Goal: Task Accomplishment & Management: Use online tool/utility

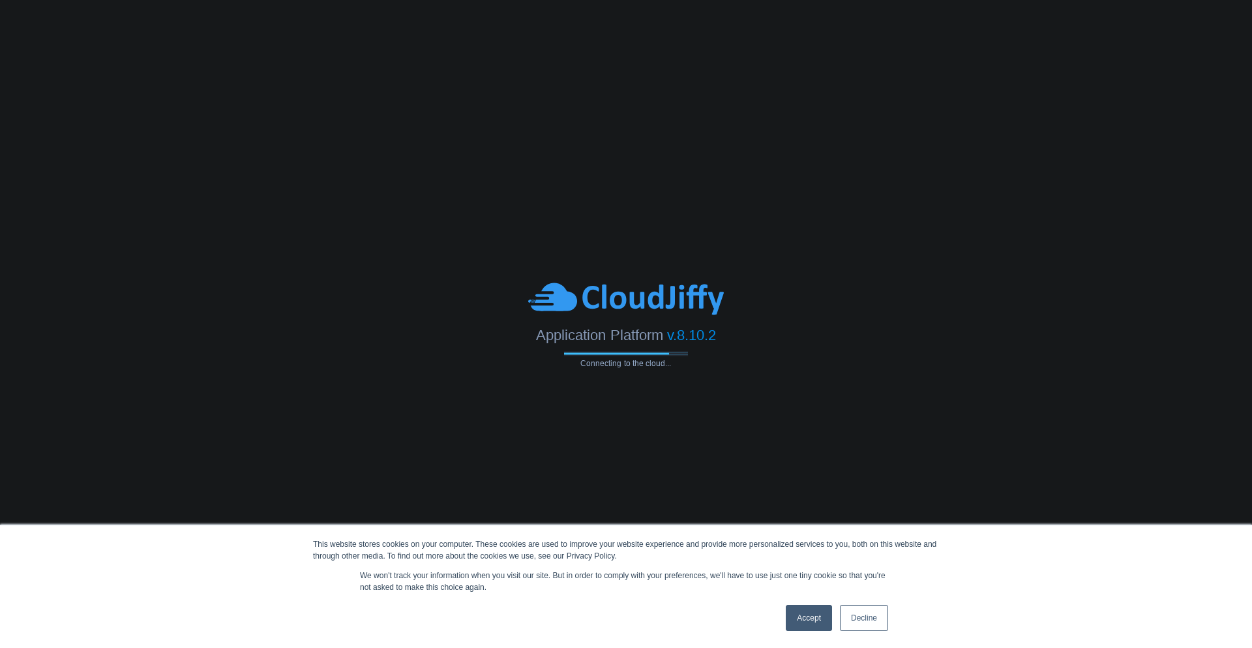
click at [819, 611] on link "Accept" at bounding box center [809, 618] width 46 height 26
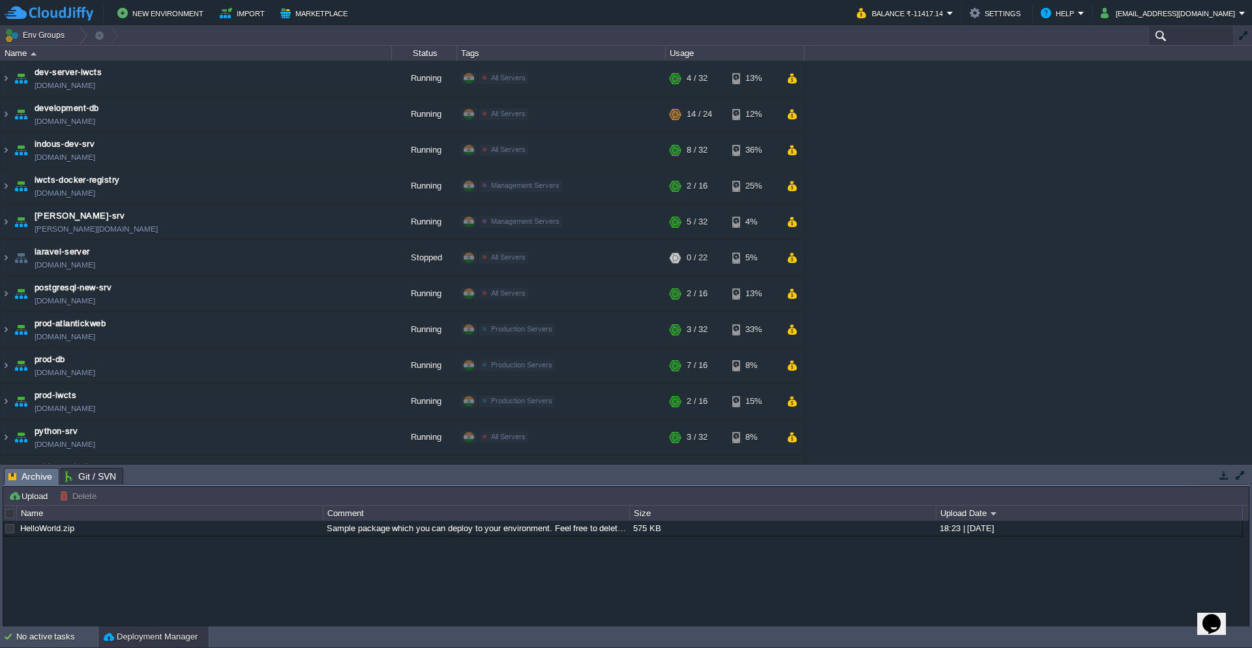
click at [1181, 37] on input "text" at bounding box center [1191, 35] width 85 height 19
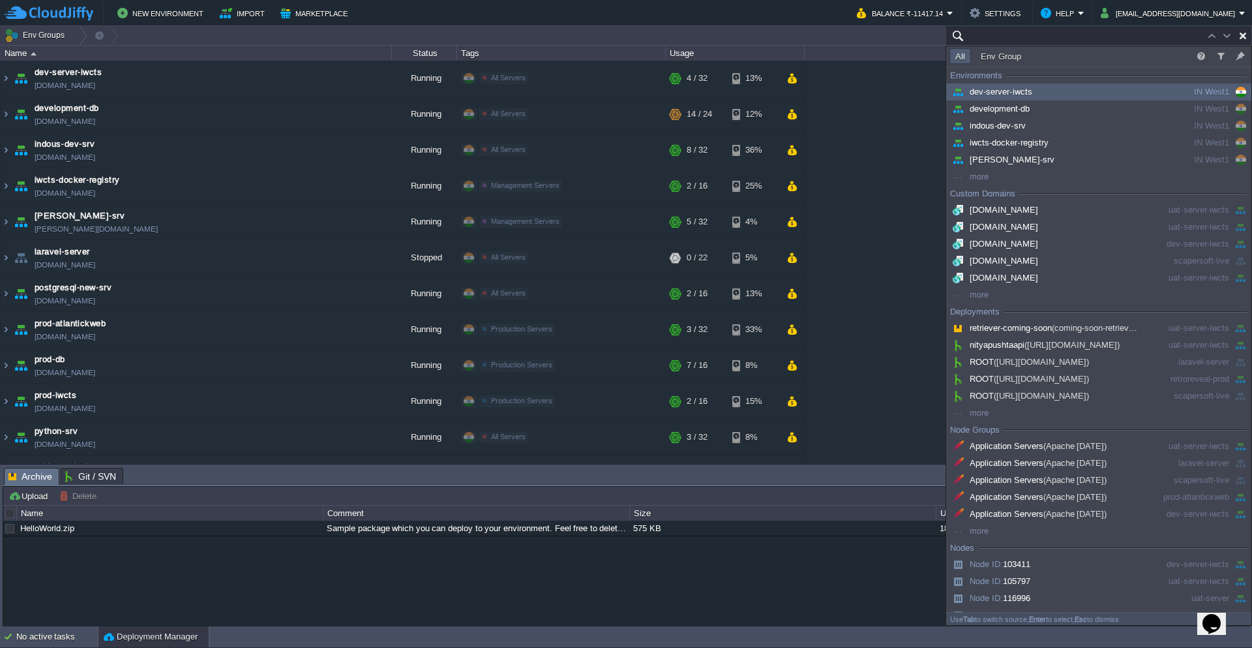
paste input "45.252.190.135"
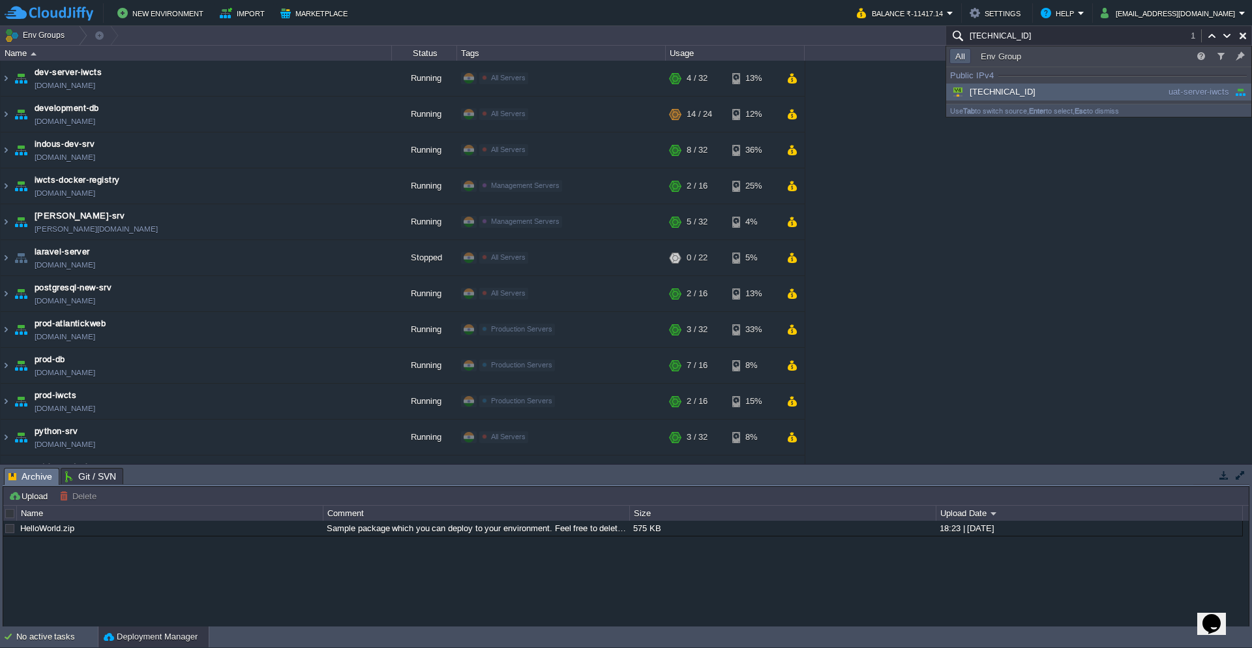
type input "45.252.190.135"
click at [982, 87] on span "45.252.190.135" at bounding box center [993, 92] width 86 height 10
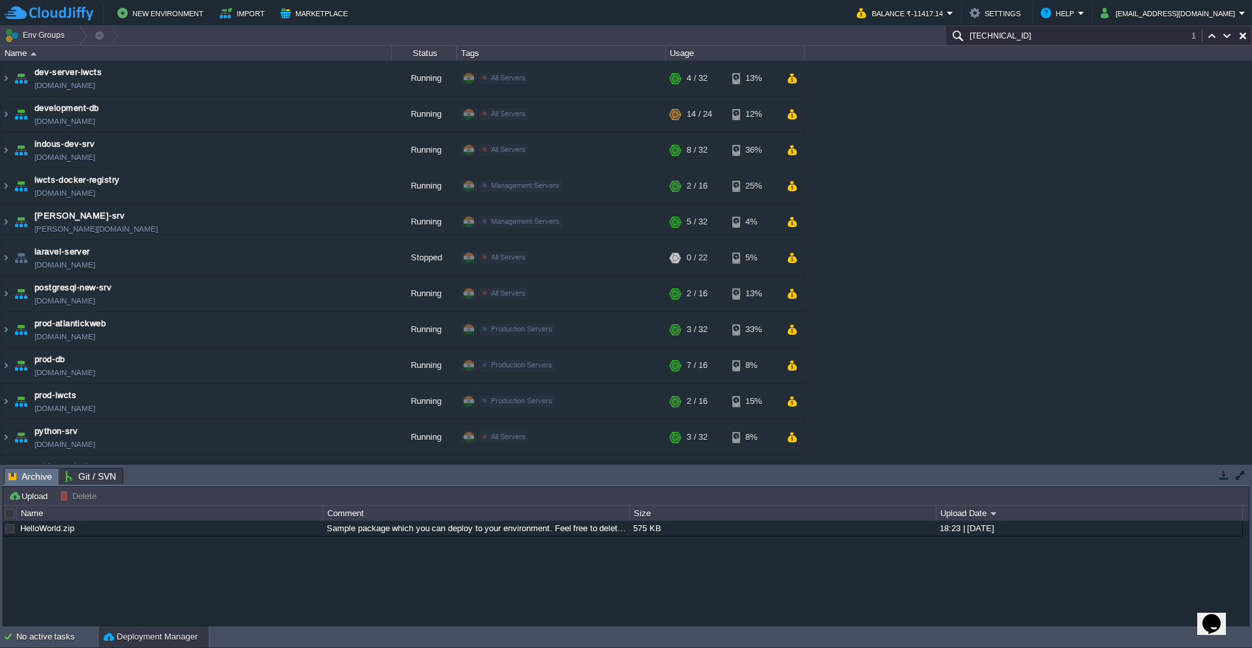
scroll to position [421, 0]
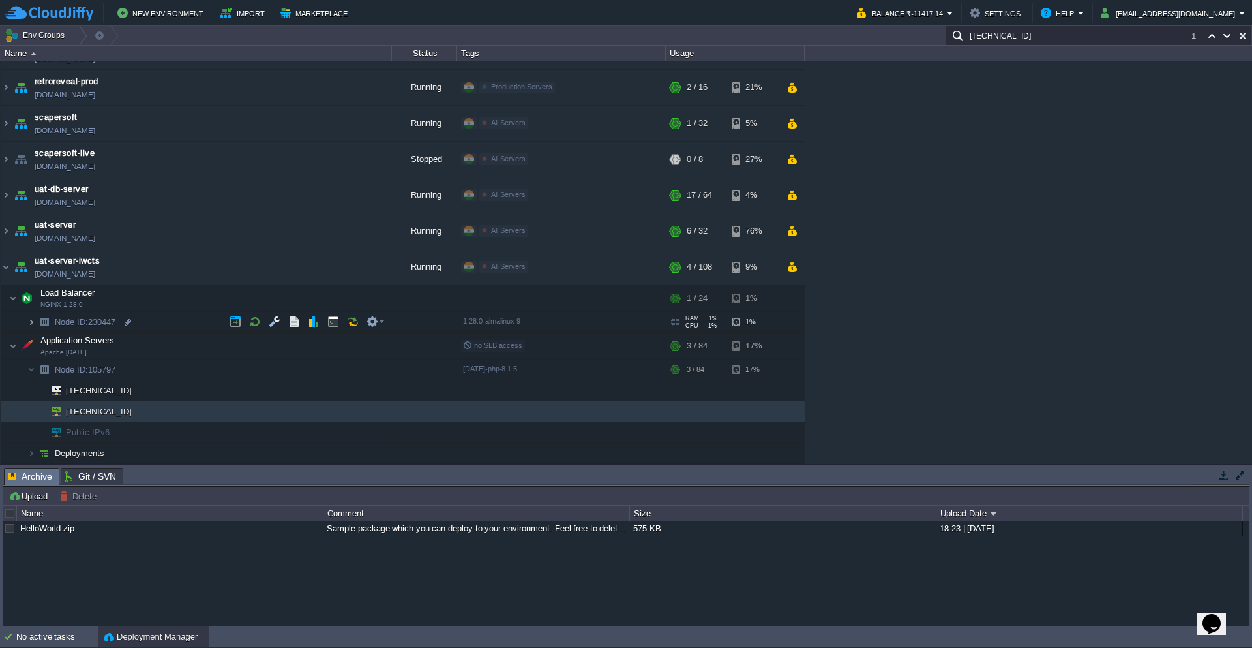
click at [31, 320] on img at bounding box center [31, 322] width 8 height 20
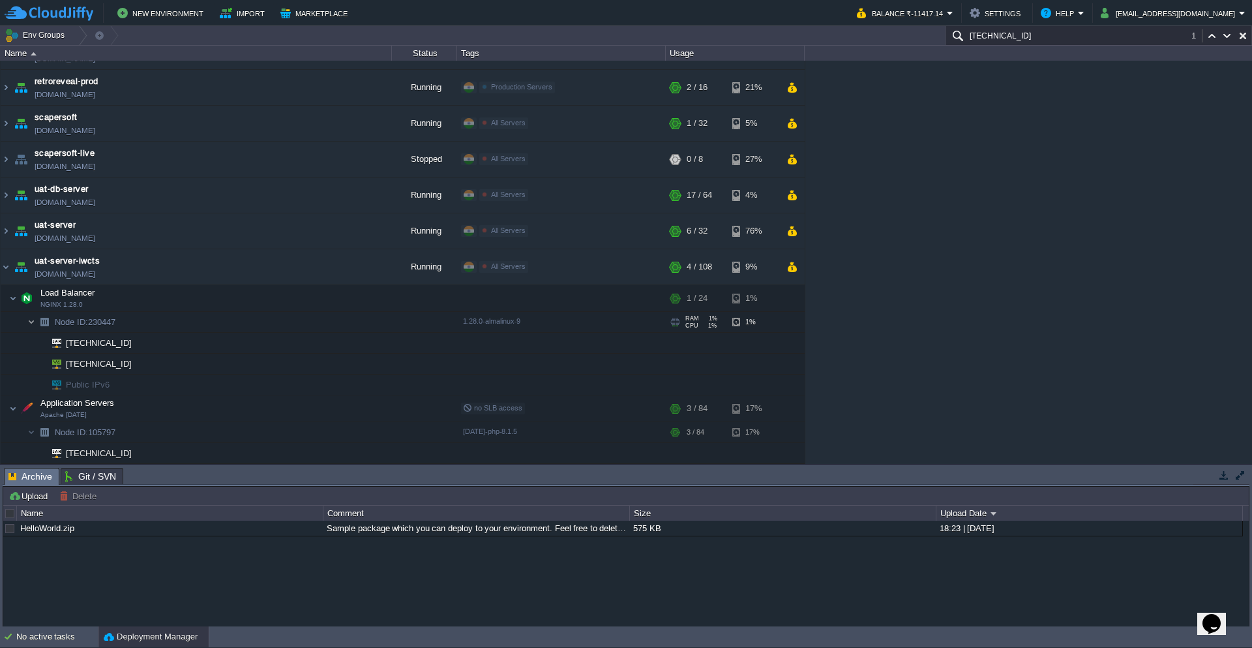
click at [30, 320] on img at bounding box center [31, 322] width 8 height 20
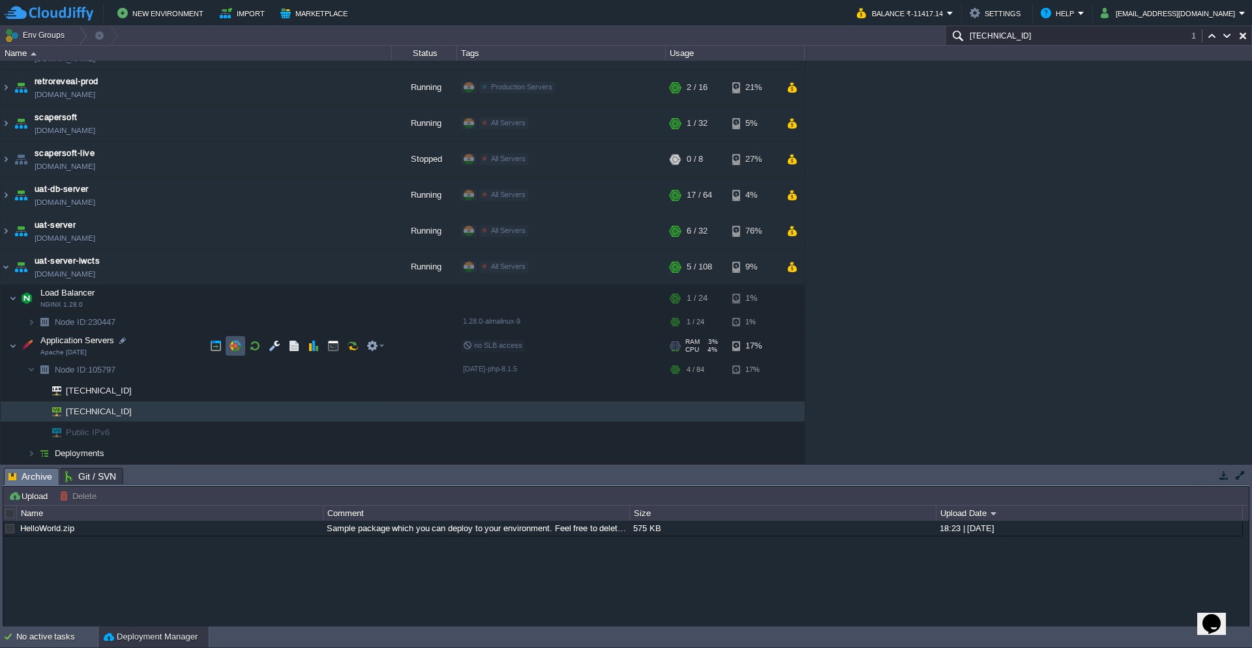
click at [239, 343] on button "button" at bounding box center [236, 346] width 12 height 12
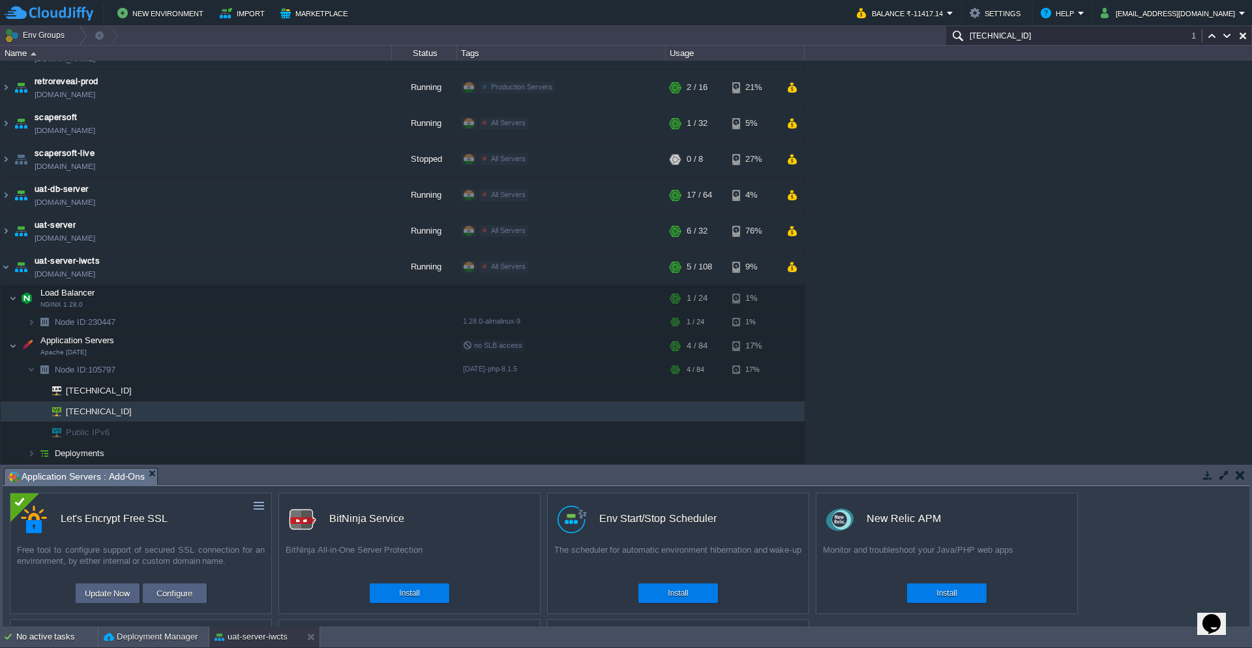
click at [1220, 476] on button "button" at bounding box center [1224, 475] width 12 height 12
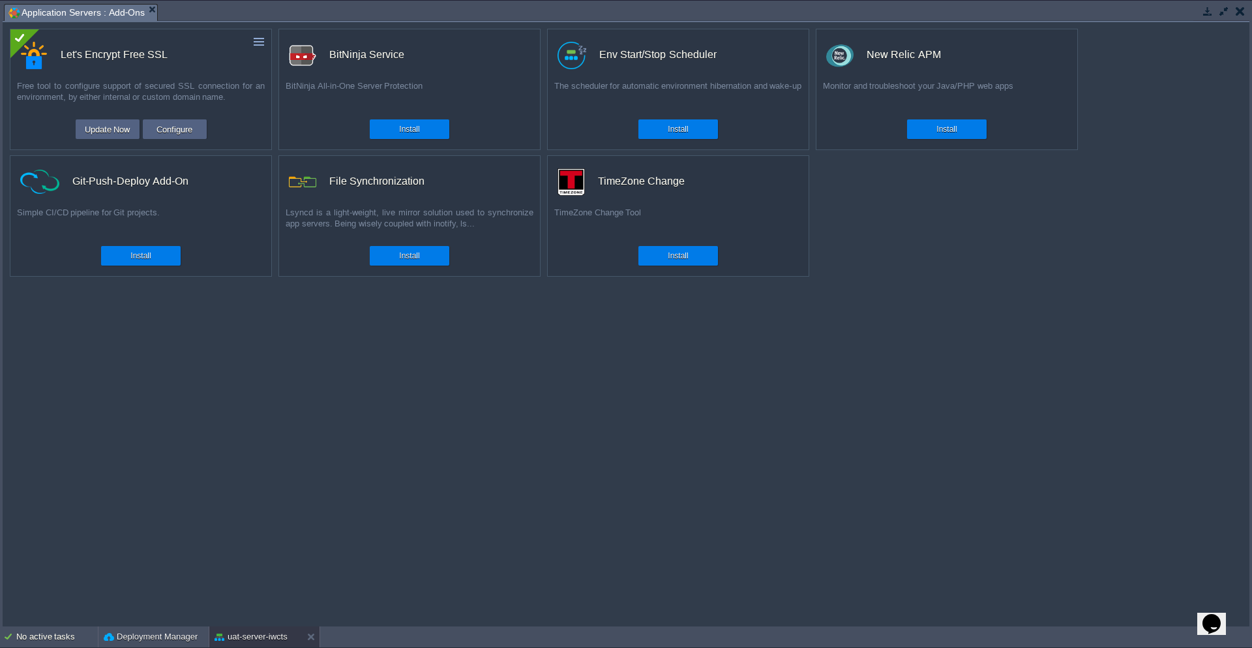
click at [1206, 12] on button "button" at bounding box center [1208, 11] width 12 height 12
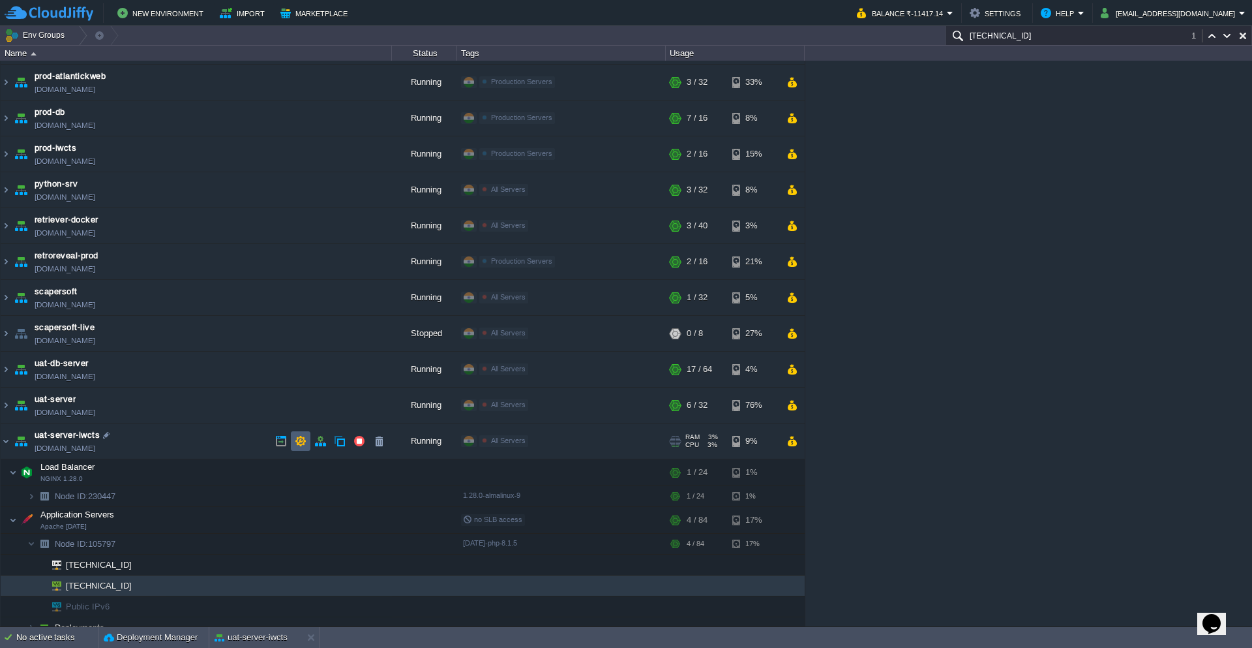
click at [299, 441] on button "button" at bounding box center [301, 441] width 12 height 12
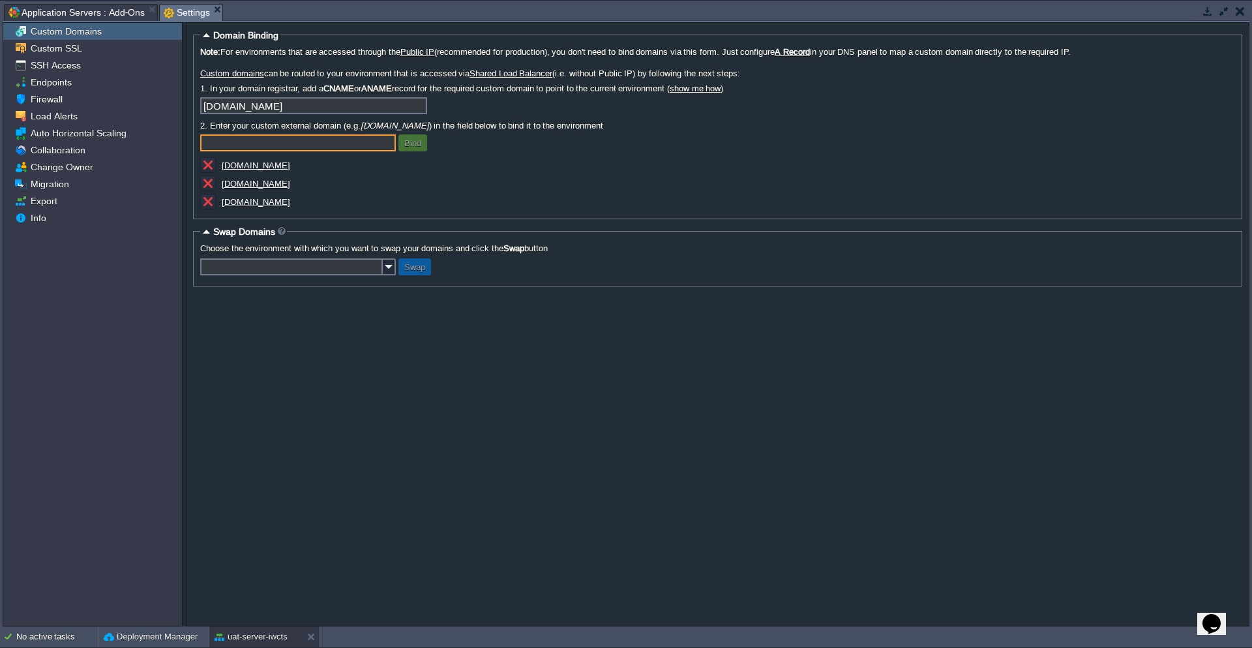
click at [251, 141] on input "text" at bounding box center [298, 142] width 196 height 17
paste input "rnphospital.in/"
type input "rnphospital.in"
click at [415, 145] on button "Bind" at bounding box center [413, 143] width 25 height 12
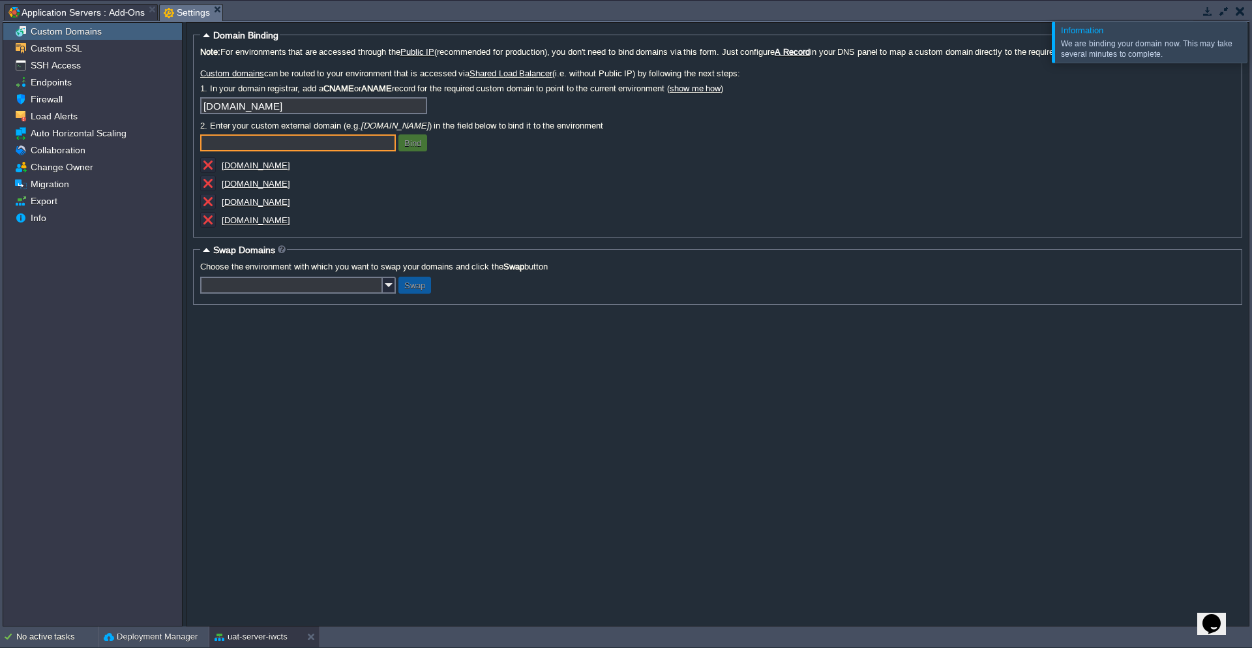
click at [321, 147] on input "text" at bounding box center [298, 142] width 196 height 17
paste input "rnphospital.in/"
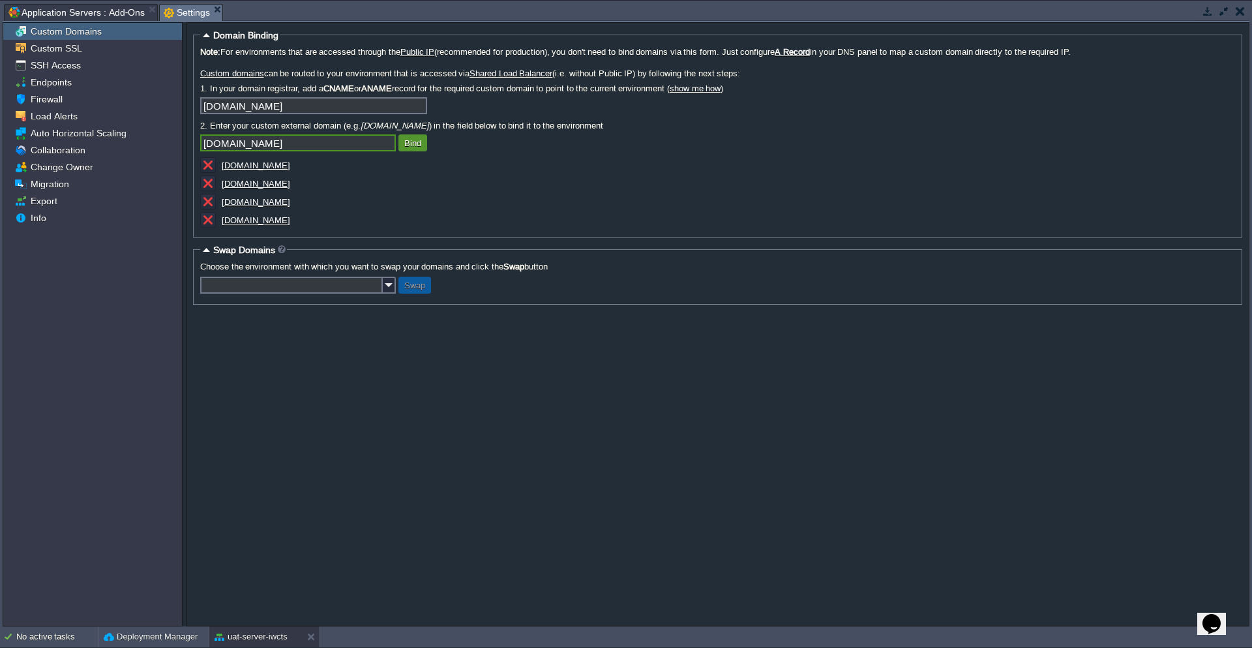
type input "www.rnphospital.in"
click at [416, 144] on button "Bind" at bounding box center [413, 143] width 25 height 12
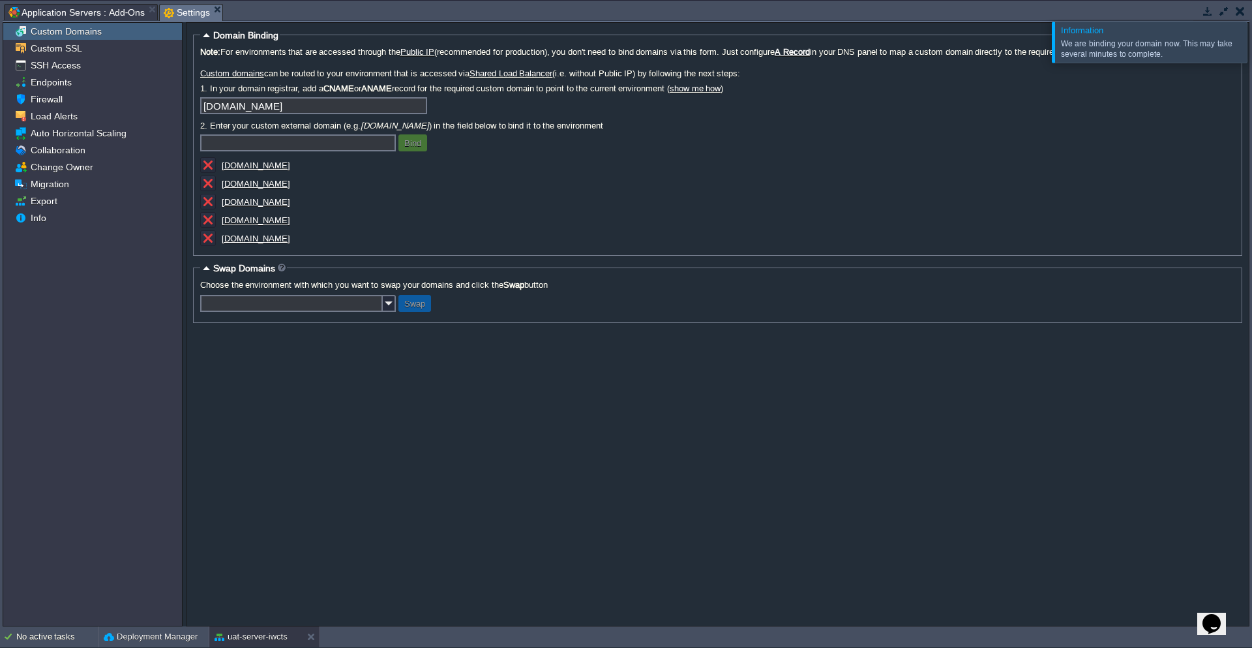
click at [1252, 40] on div at bounding box center [1268, 42] width 0 height 40
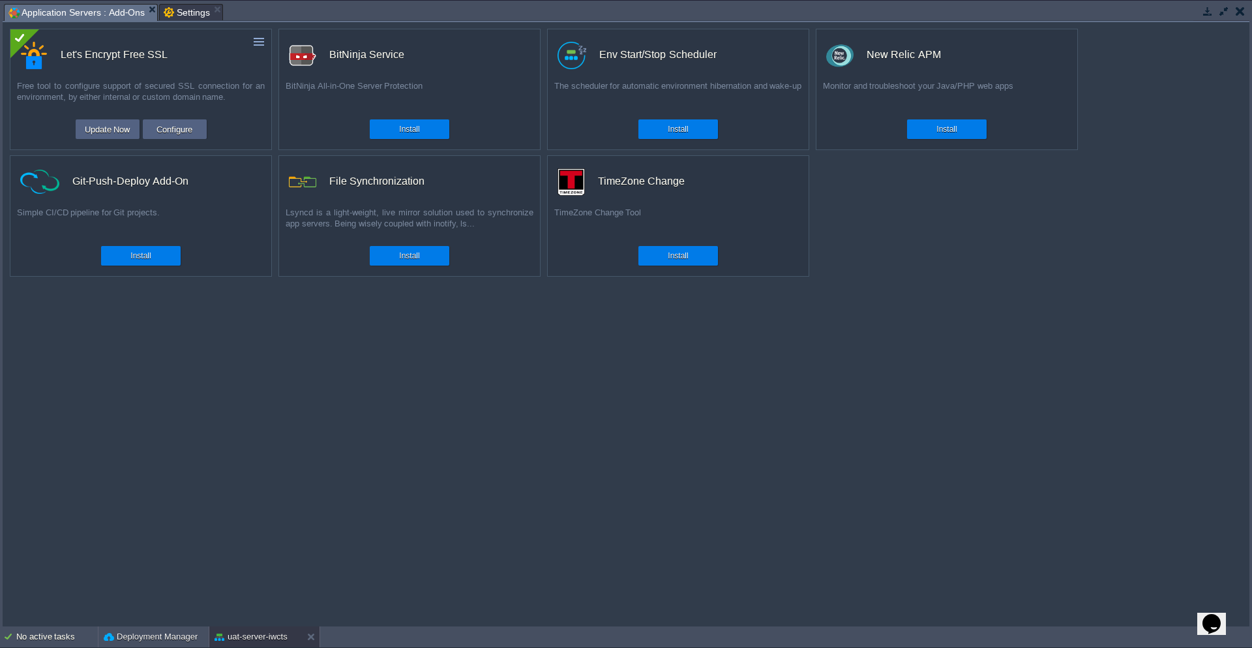
click at [125, 10] on span "Application Servers : Add-Ons" at bounding box center [76, 13] width 136 height 16
click at [1241, 14] on button "button" at bounding box center [1240, 11] width 9 height 12
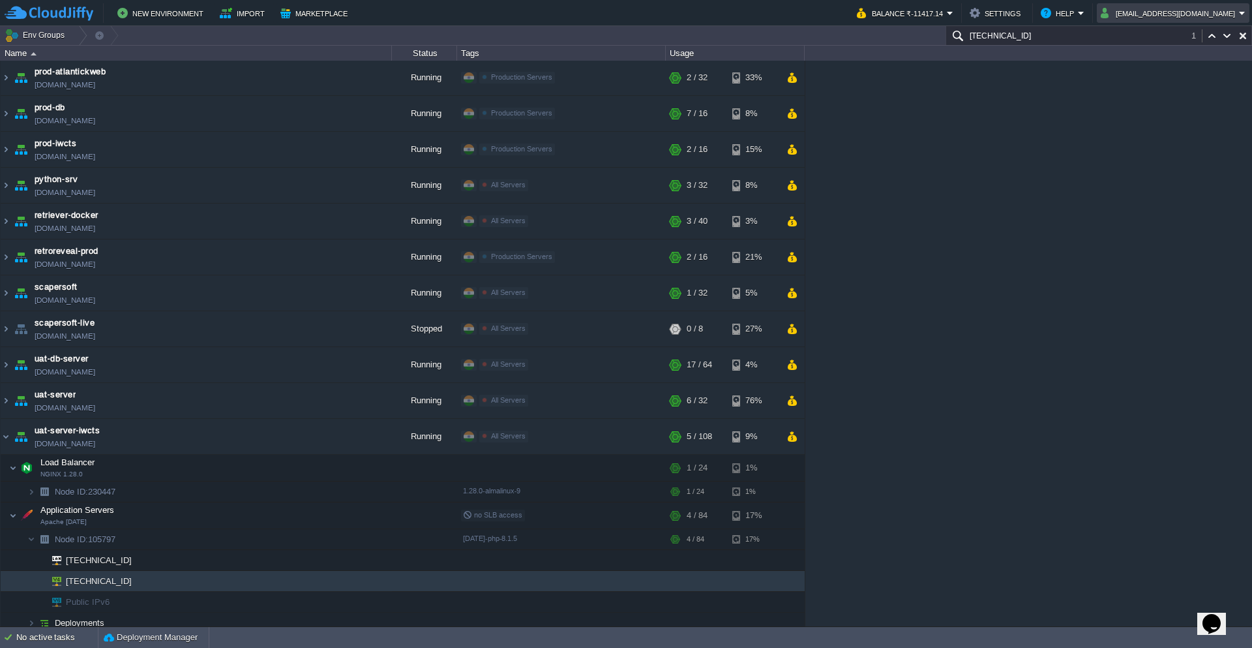
scroll to position [0, 0]
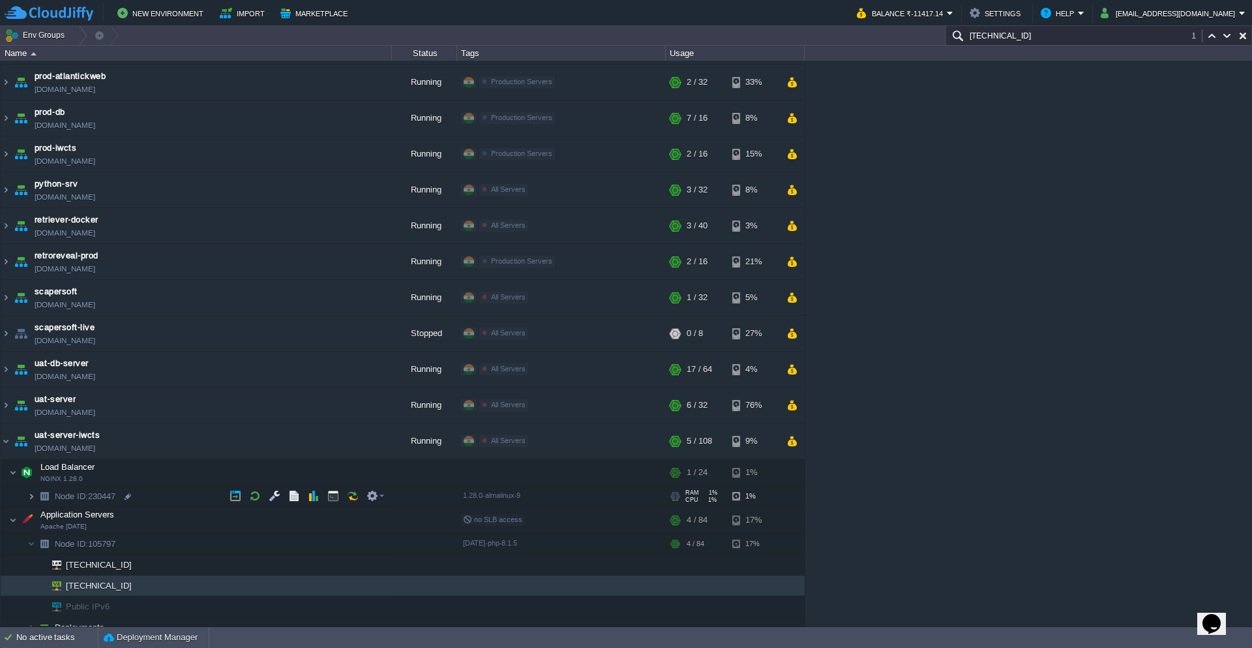
click at [33, 498] on img at bounding box center [31, 496] width 8 height 20
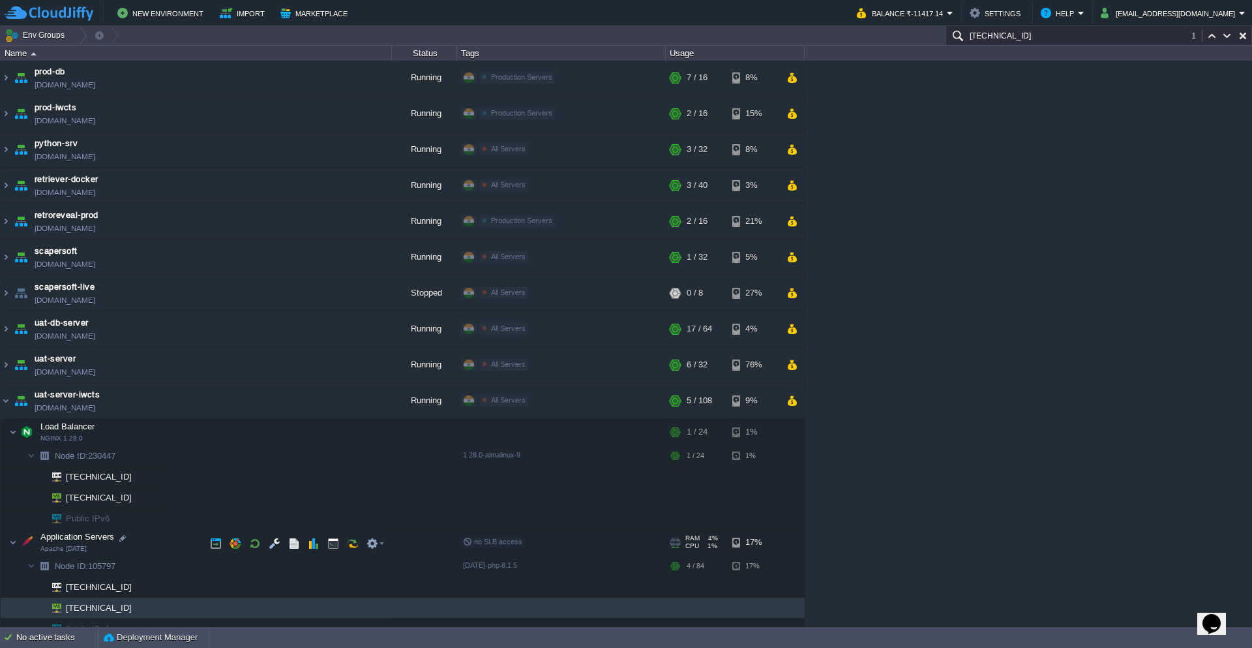
scroll to position [322, 0]
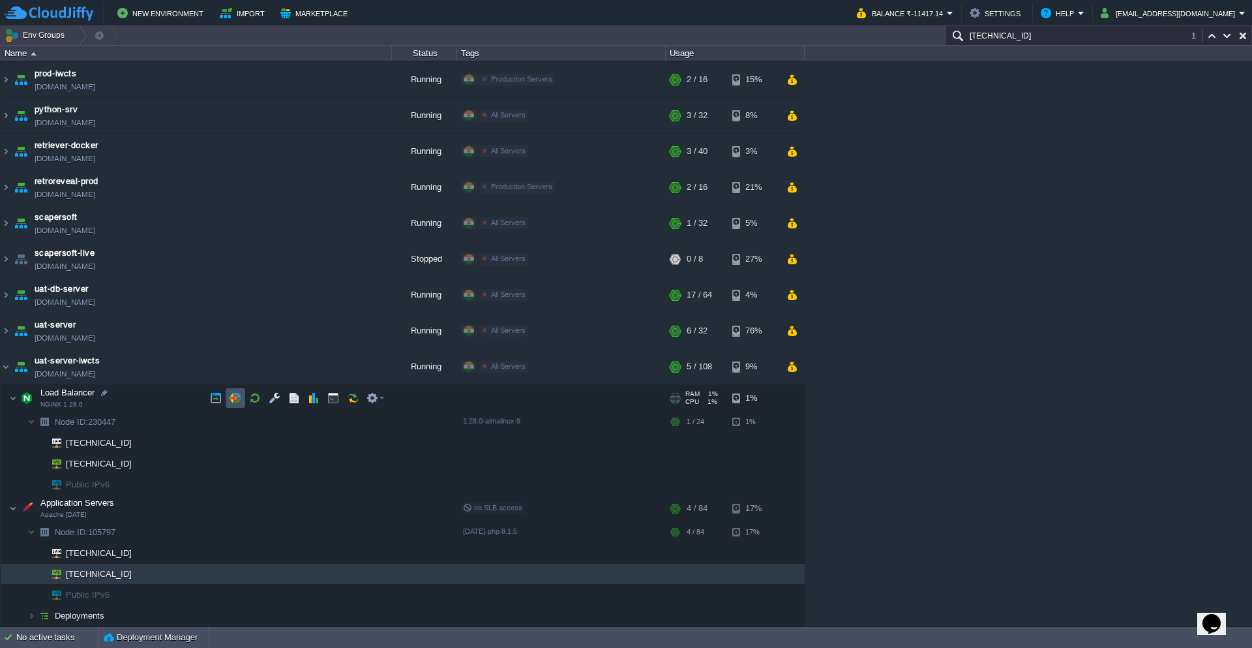
click at [234, 394] on button "button" at bounding box center [236, 398] width 12 height 12
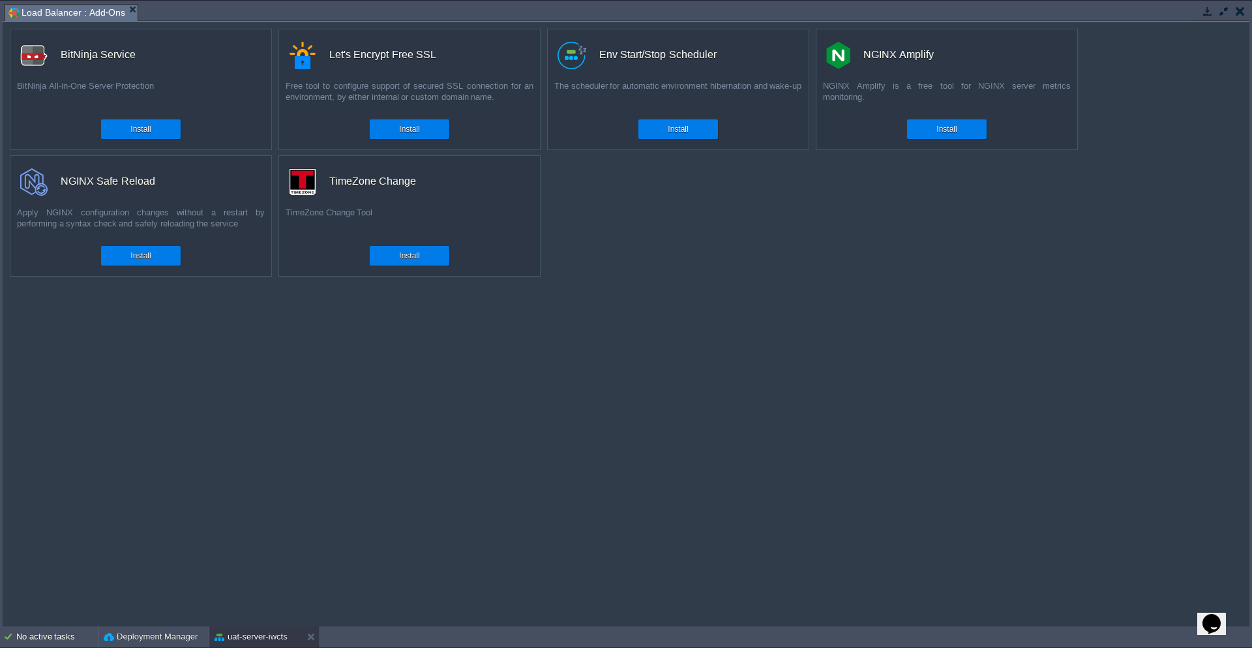
click at [1209, 10] on button "button" at bounding box center [1208, 11] width 12 height 12
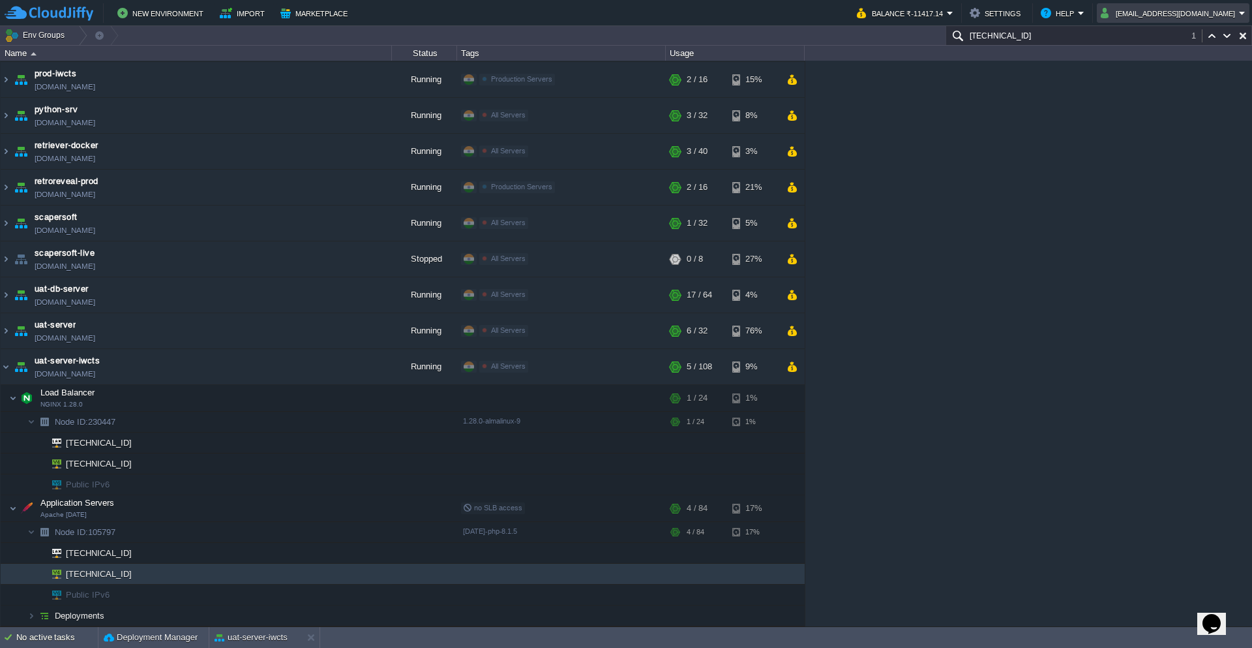
scroll to position [310, 0]
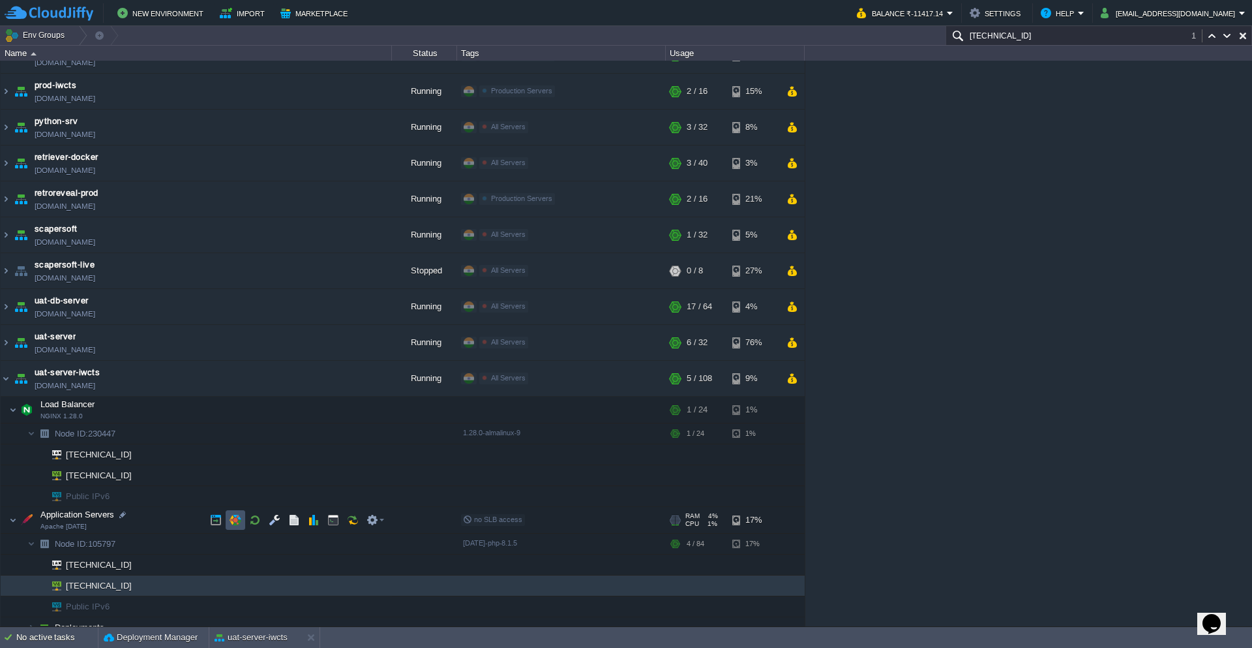
click at [241, 518] on button "button" at bounding box center [236, 520] width 12 height 12
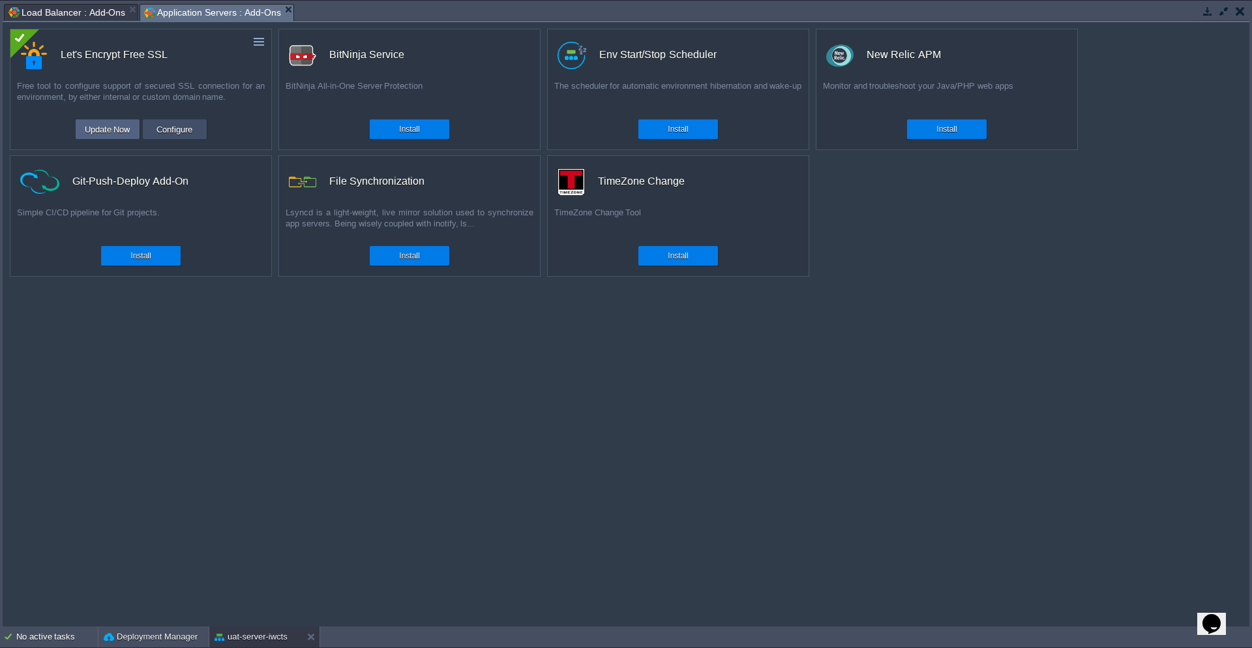
click at [168, 130] on button "Configure" at bounding box center [175, 129] width 44 height 16
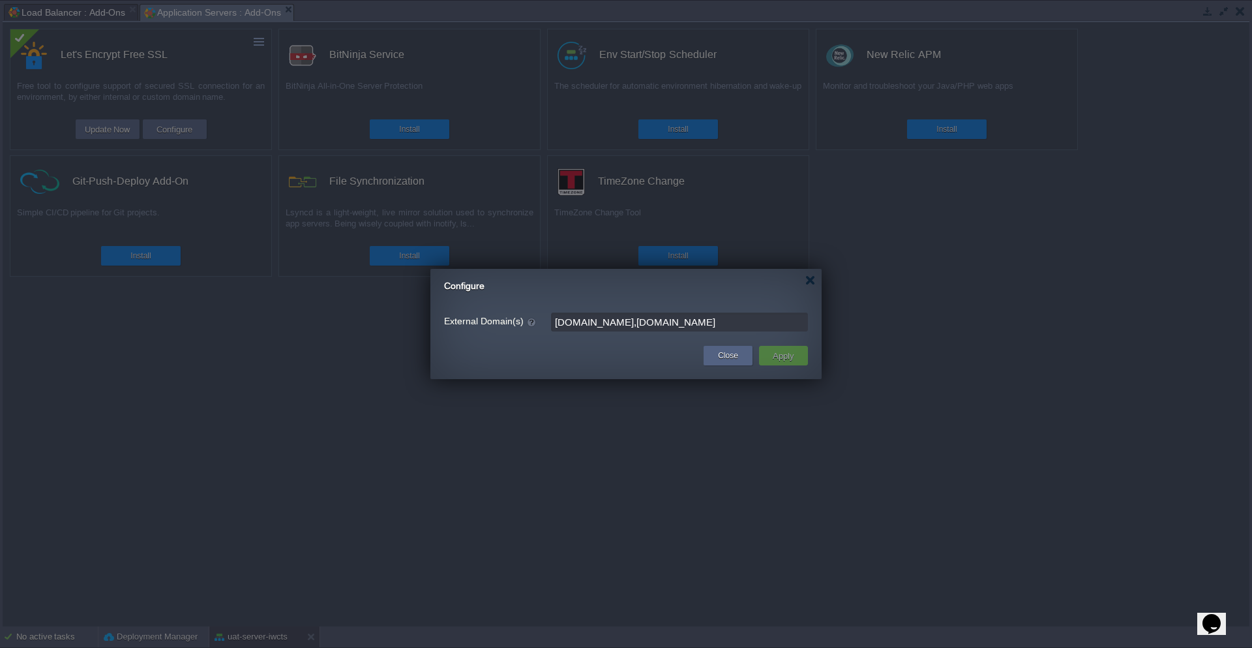
click at [733, 331] on input "archudo.com,rnphospital.in" at bounding box center [679, 321] width 257 height 19
click at [635, 353] on td at bounding box center [569, 355] width 264 height 23
click at [686, 322] on input "archudo.com,rnphospital.in" at bounding box center [679, 321] width 257 height 19
paste input "rnphospital.in/"
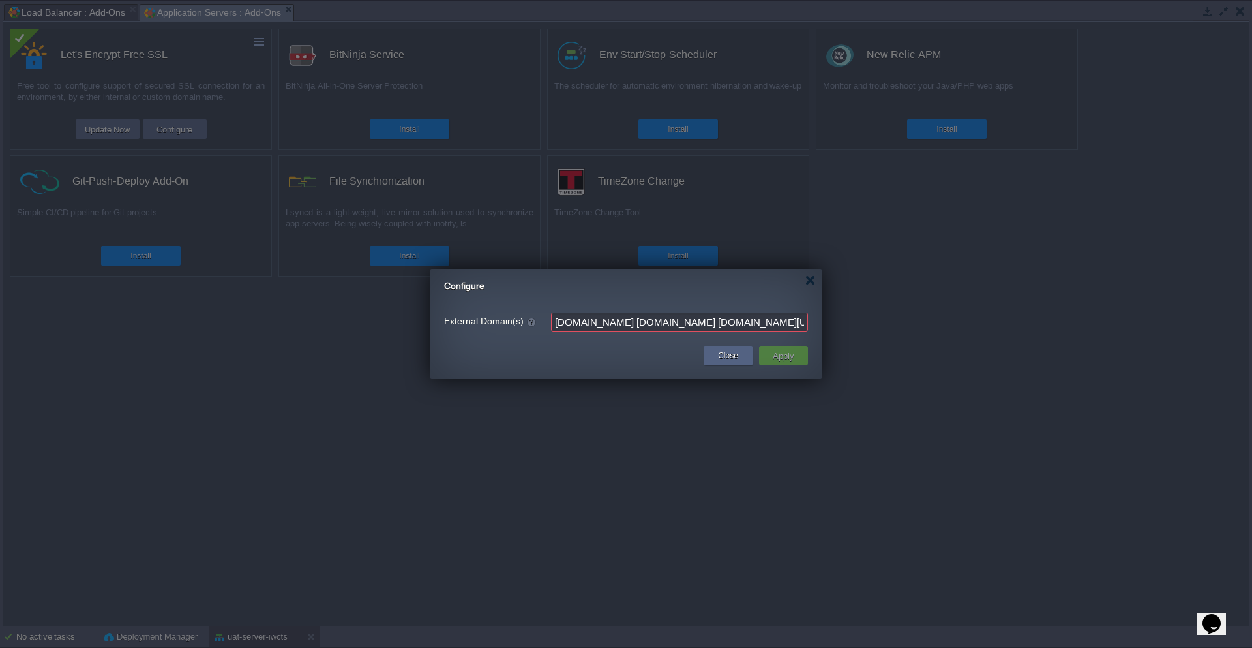
type input "archudo.com rnphospital.in www.rnphospital.in"
click at [800, 357] on td "Apply" at bounding box center [783, 356] width 49 height 20
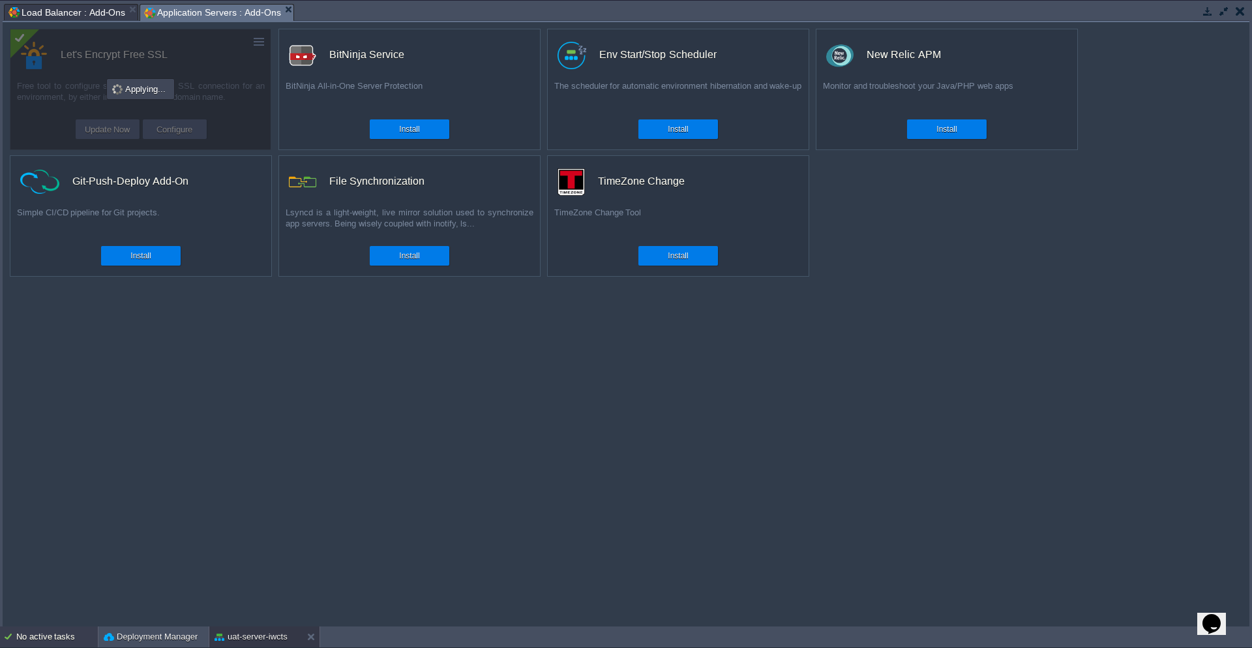
click at [57, 640] on div "No active tasks" at bounding box center [57, 636] width 82 height 21
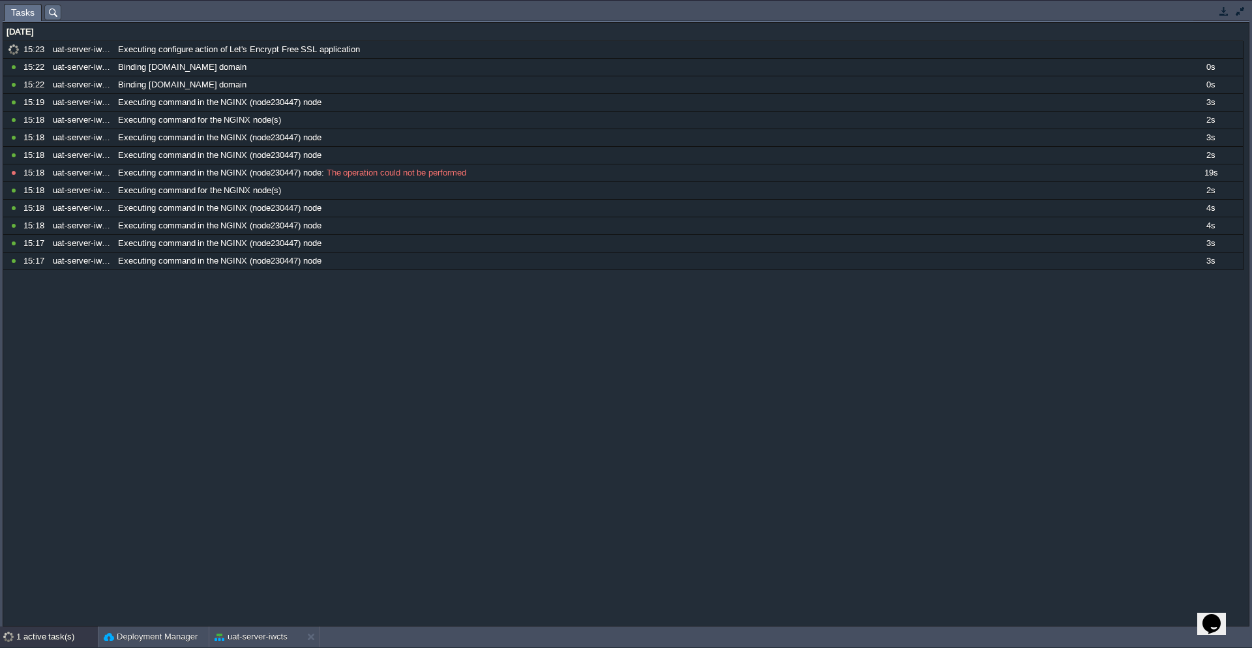
click at [252, 354] on div "07 Oct 2025 11090924 15:23 uat-server-iwcts Executing configure action of Let's…" at bounding box center [626, 324] width 1246 height 603
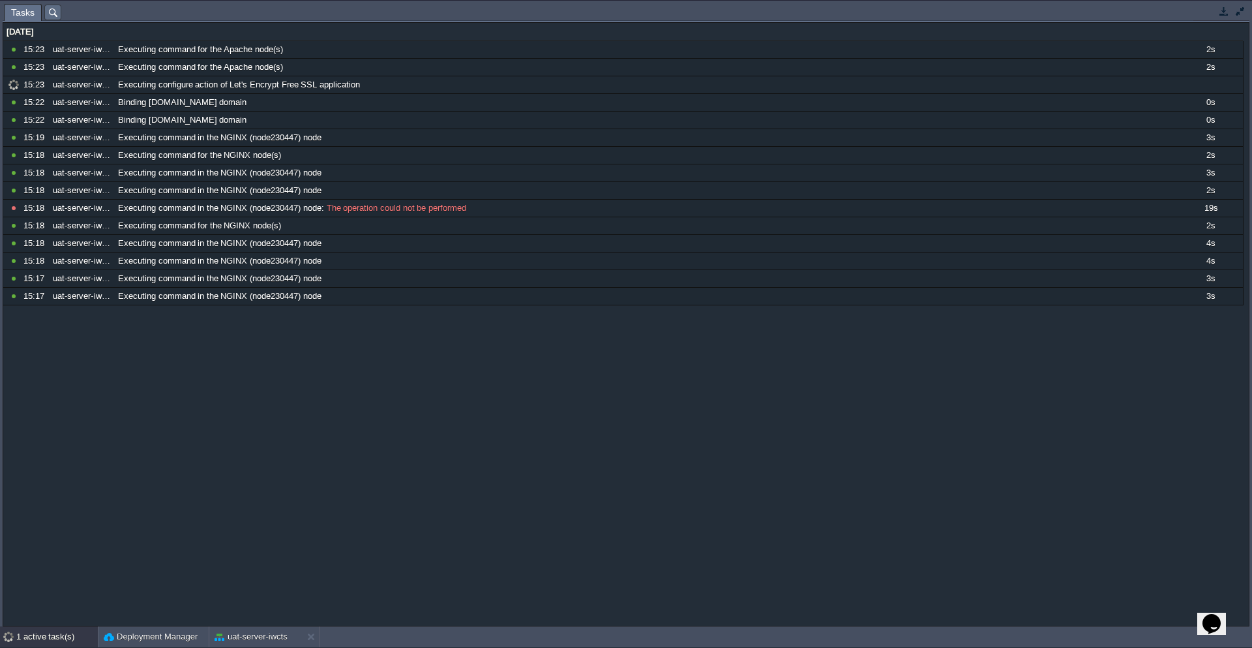
click at [1223, 12] on button "button" at bounding box center [1224, 11] width 12 height 12
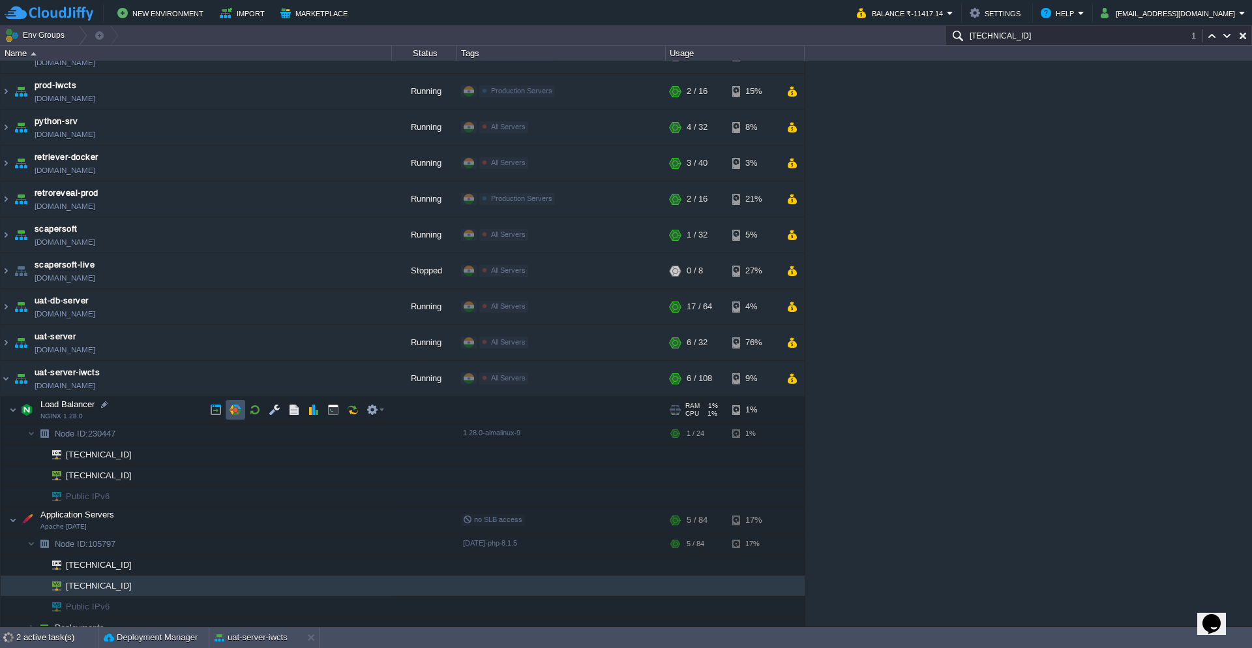
click at [237, 406] on button "button" at bounding box center [236, 410] width 12 height 12
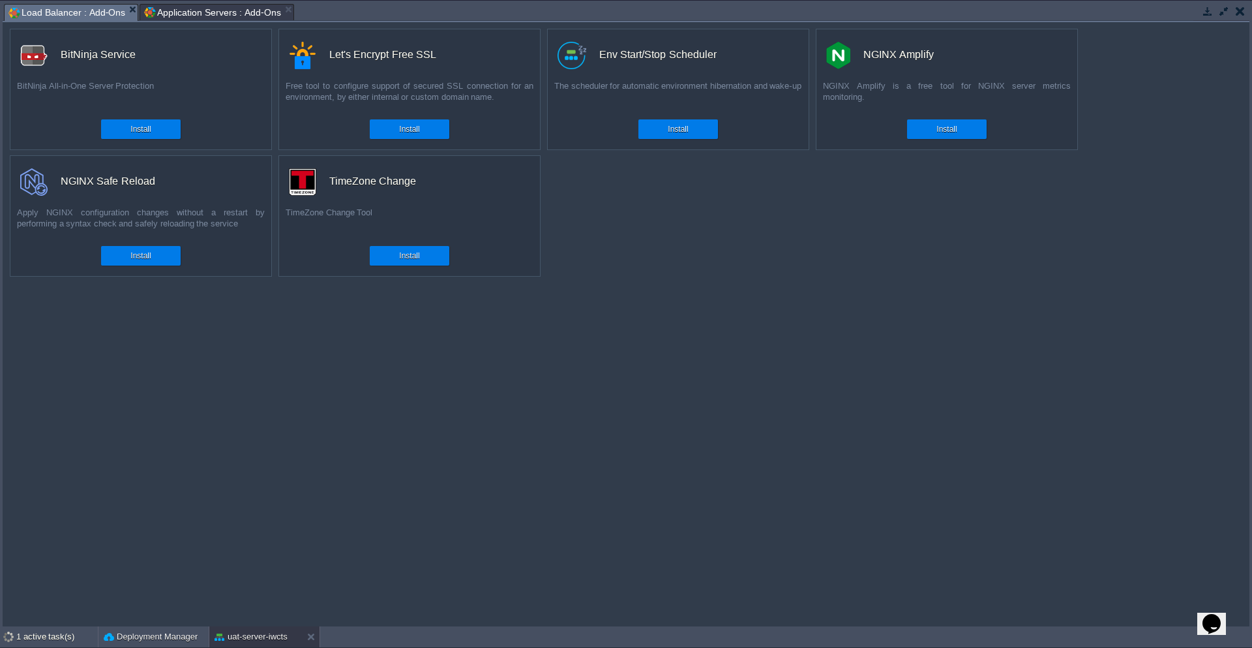
click at [1210, 10] on button "button" at bounding box center [1208, 11] width 12 height 12
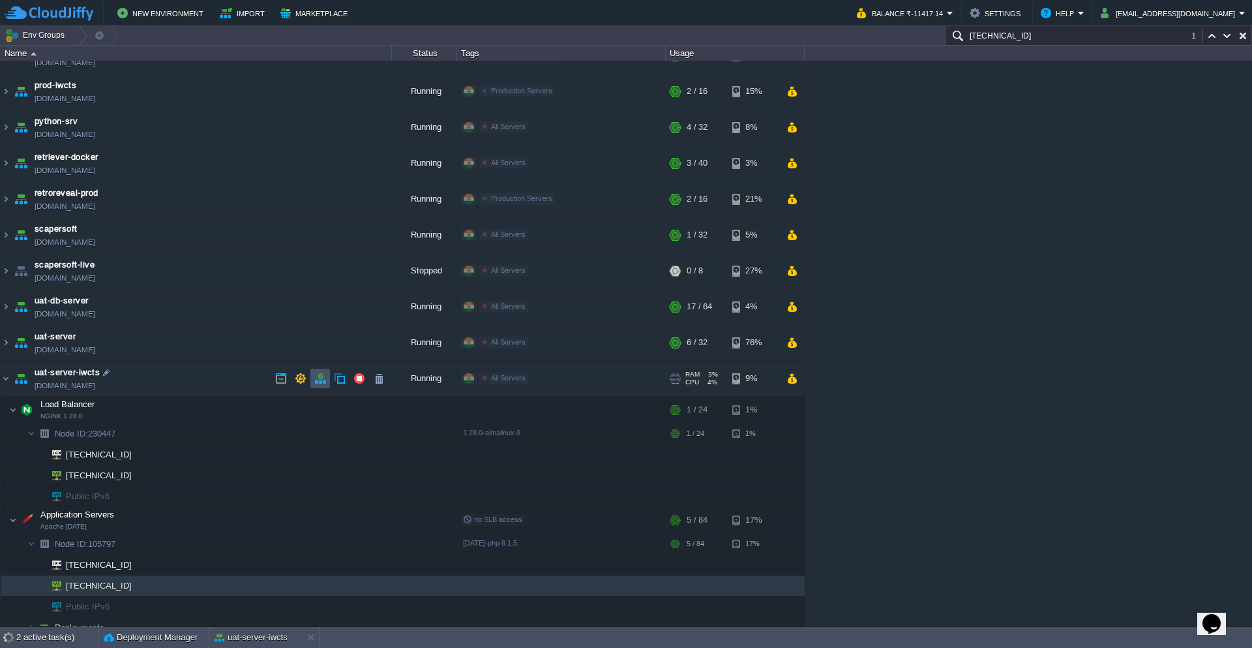
click at [320, 378] on button "button" at bounding box center [320, 378] width 12 height 12
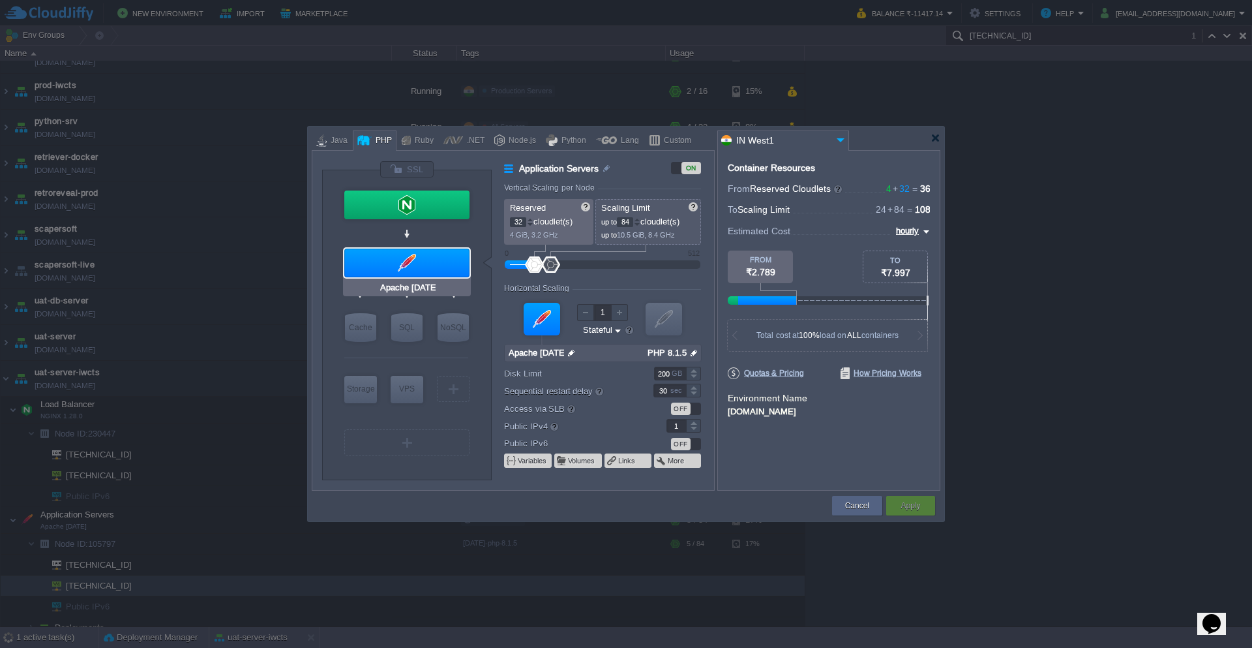
type input "NGINX 1.28.0"
drag, startPoint x: 595, startPoint y: 404, endPoint x: 549, endPoint y: 409, distance: 45.9
click at [549, 409] on label "Access via SLB" at bounding box center [570, 408] width 132 height 14
click at [869, 504] on button "Cancel" at bounding box center [857, 505] width 24 height 13
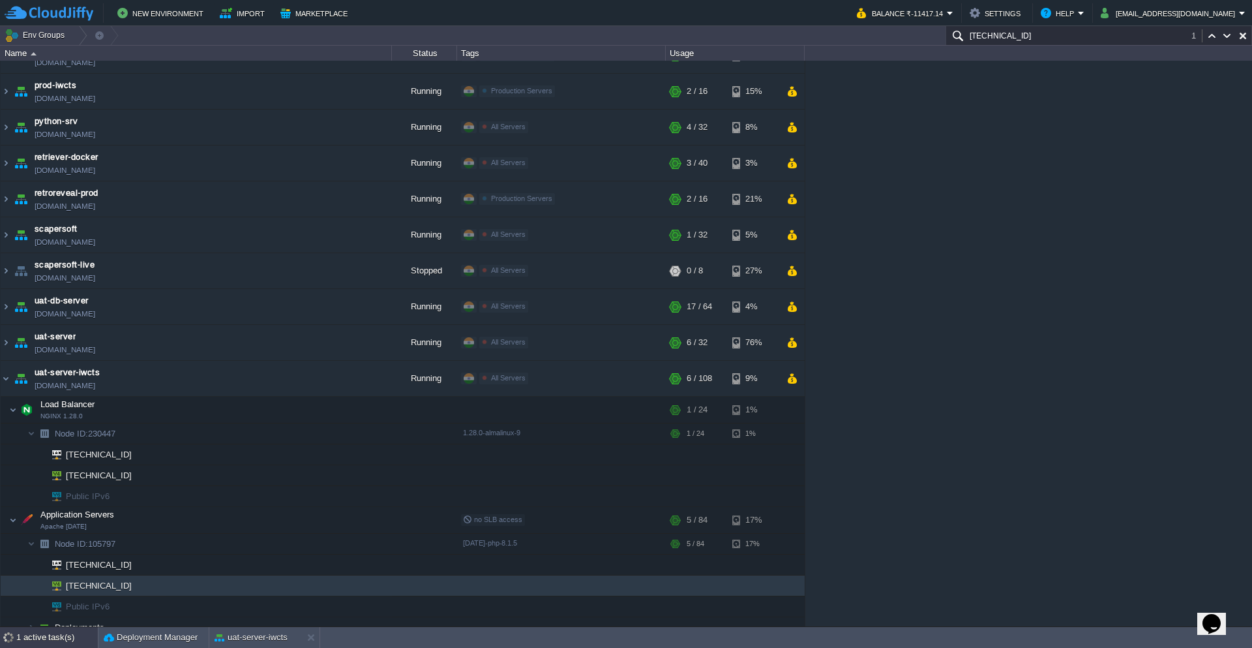
click at [50, 639] on div "1 active task(s)" at bounding box center [57, 637] width 82 height 21
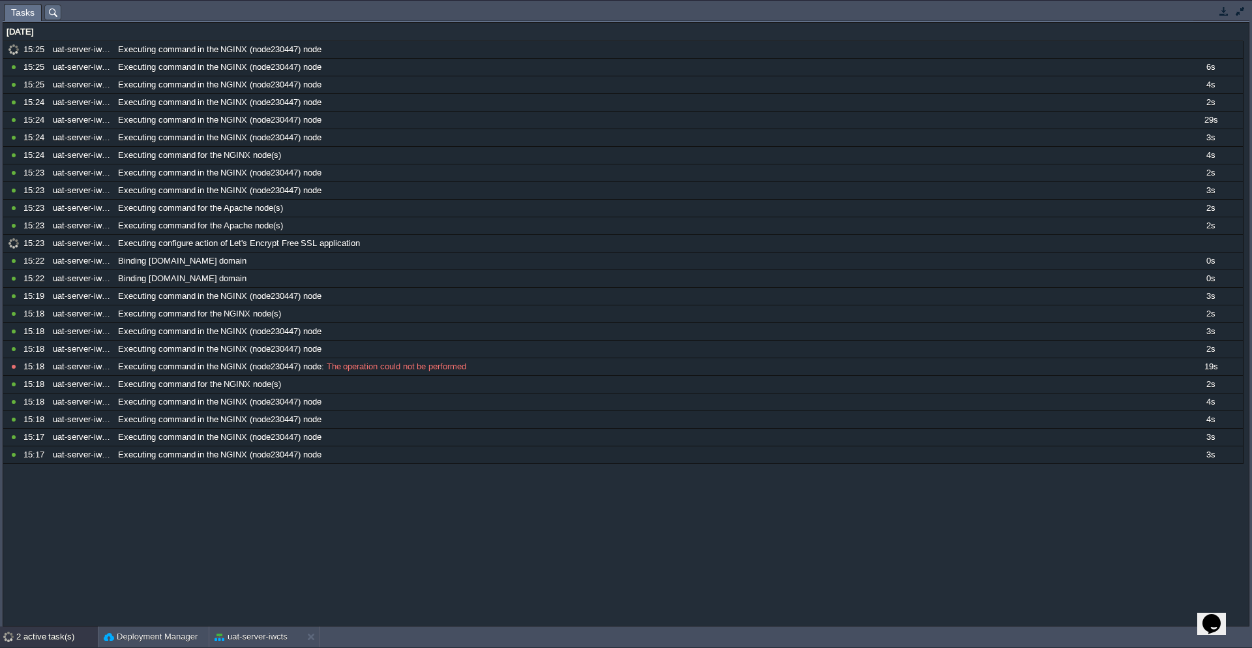
click at [1223, 7] on button "button" at bounding box center [1224, 11] width 12 height 12
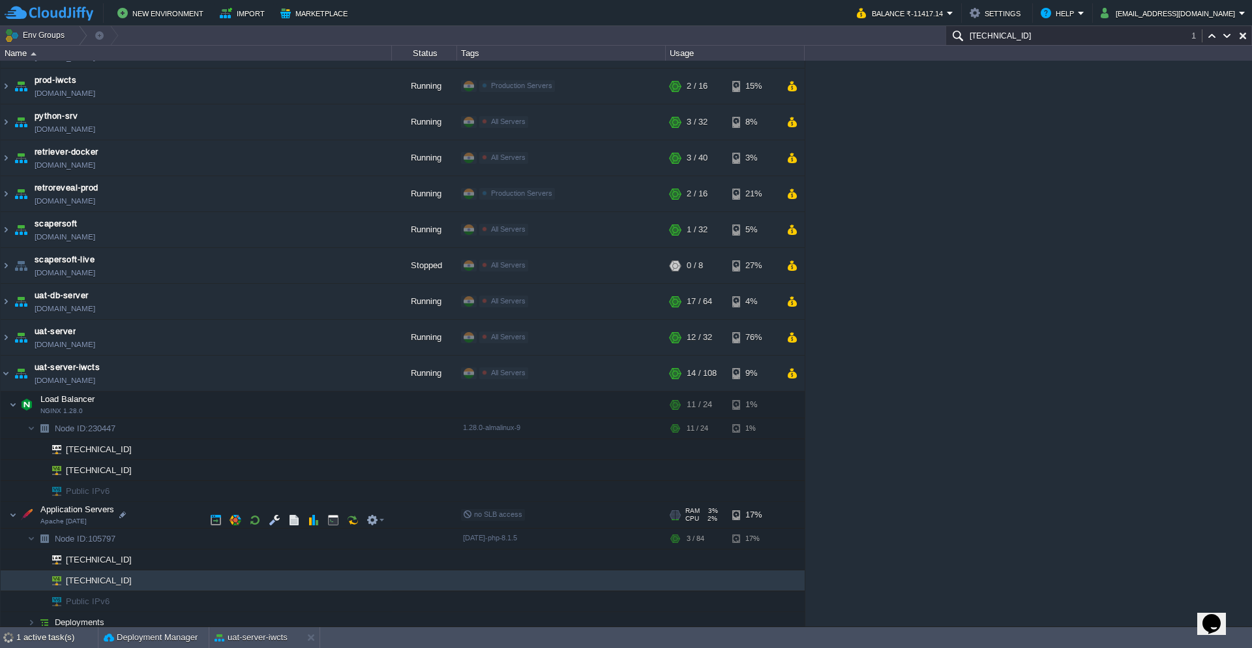
scroll to position [322, 0]
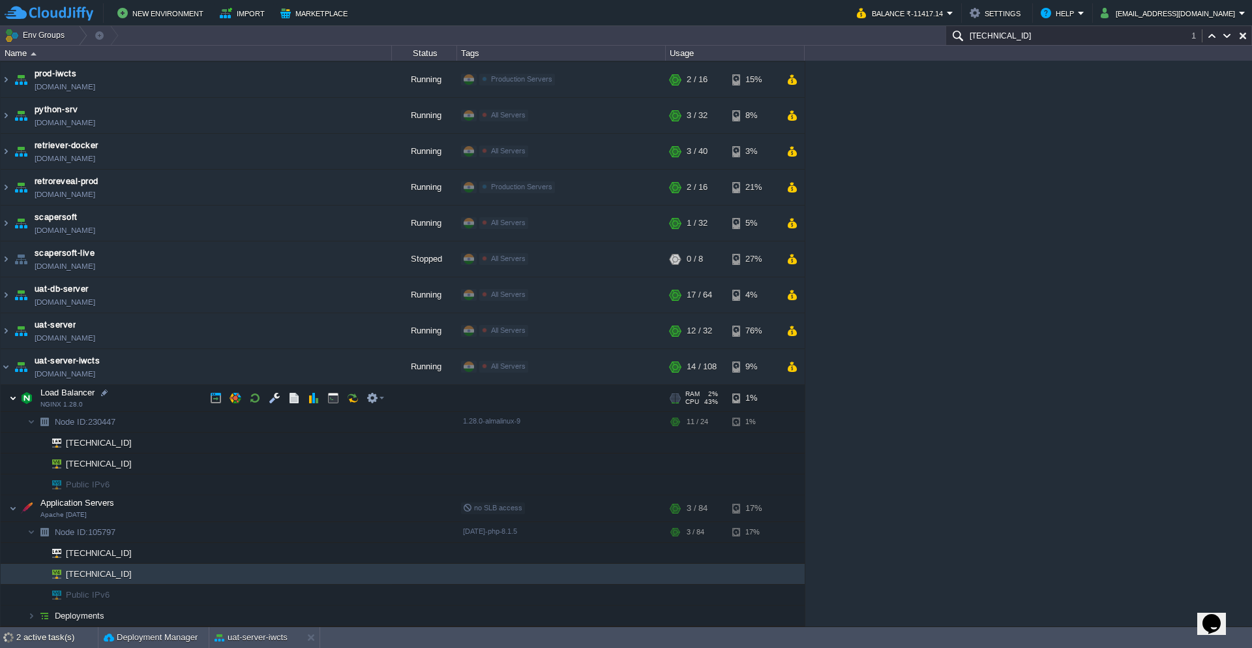
click at [12, 393] on img at bounding box center [13, 398] width 8 height 26
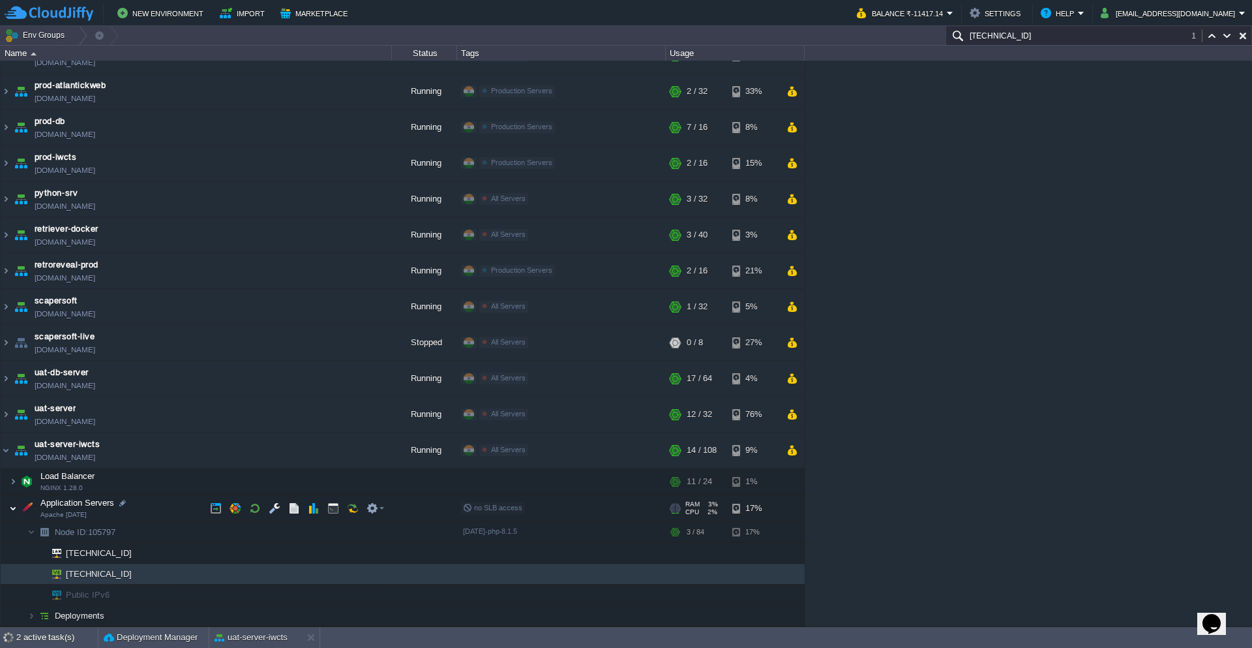
click at [12, 509] on img at bounding box center [13, 508] width 8 height 26
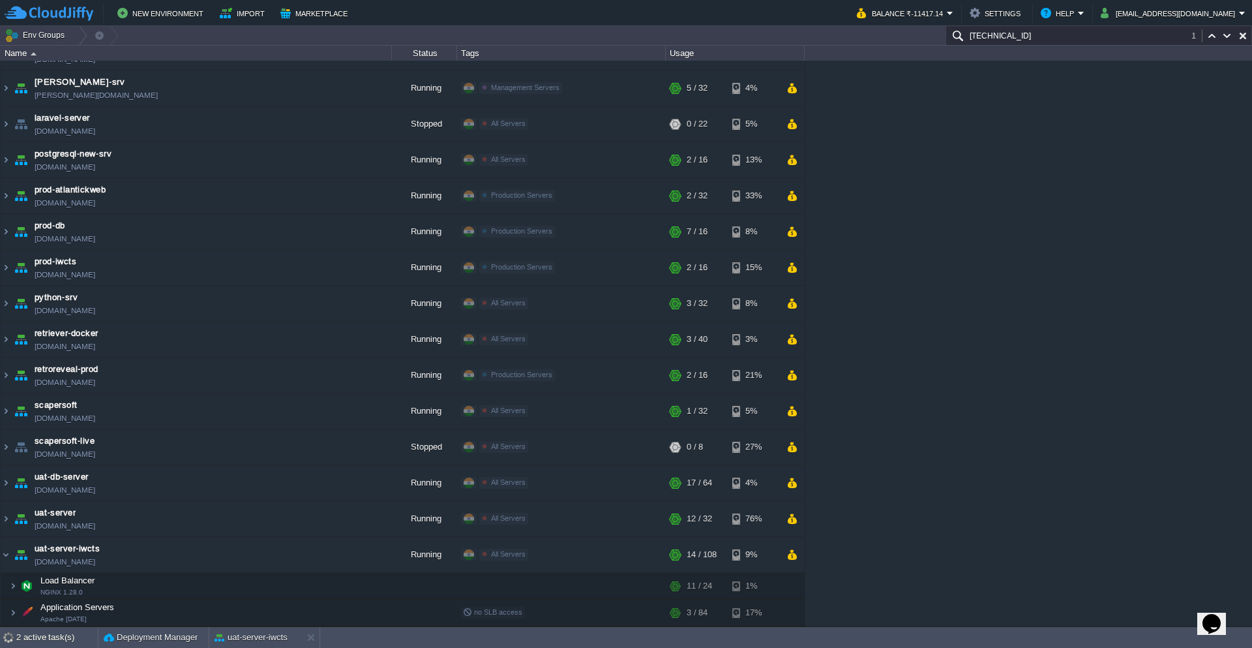
scroll to position [134, 0]
click at [15, 609] on img at bounding box center [13, 612] width 8 height 26
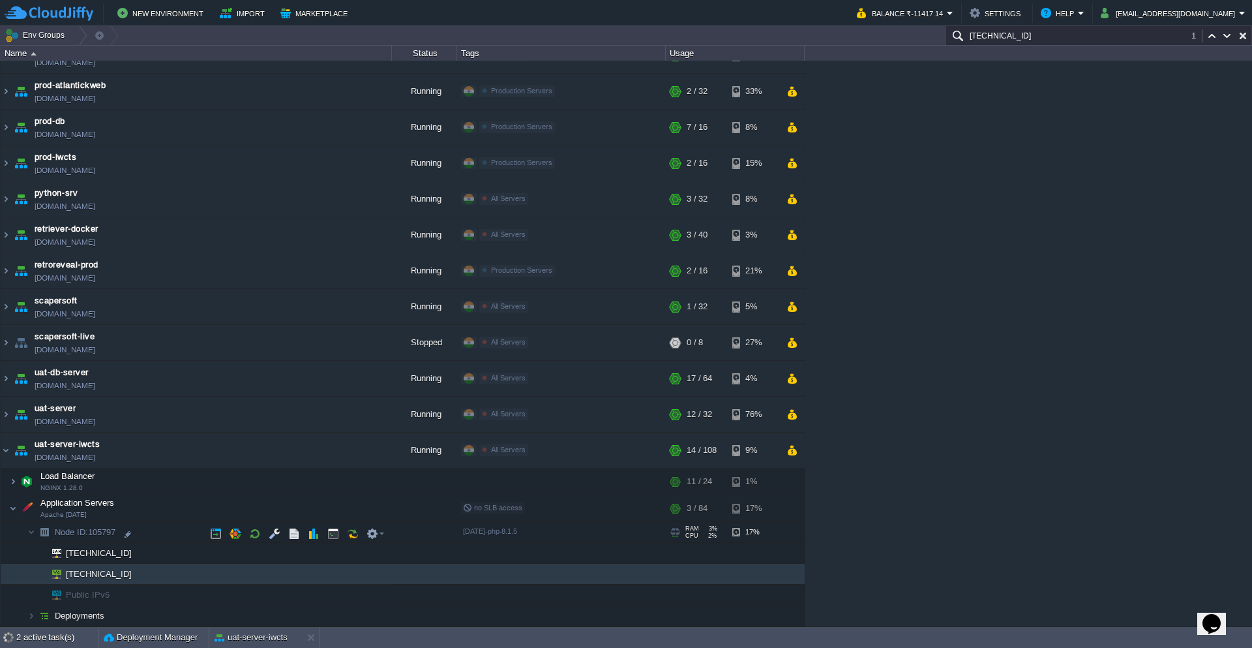
scroll to position [238, 0]
click at [14, 481] on img at bounding box center [13, 481] width 8 height 26
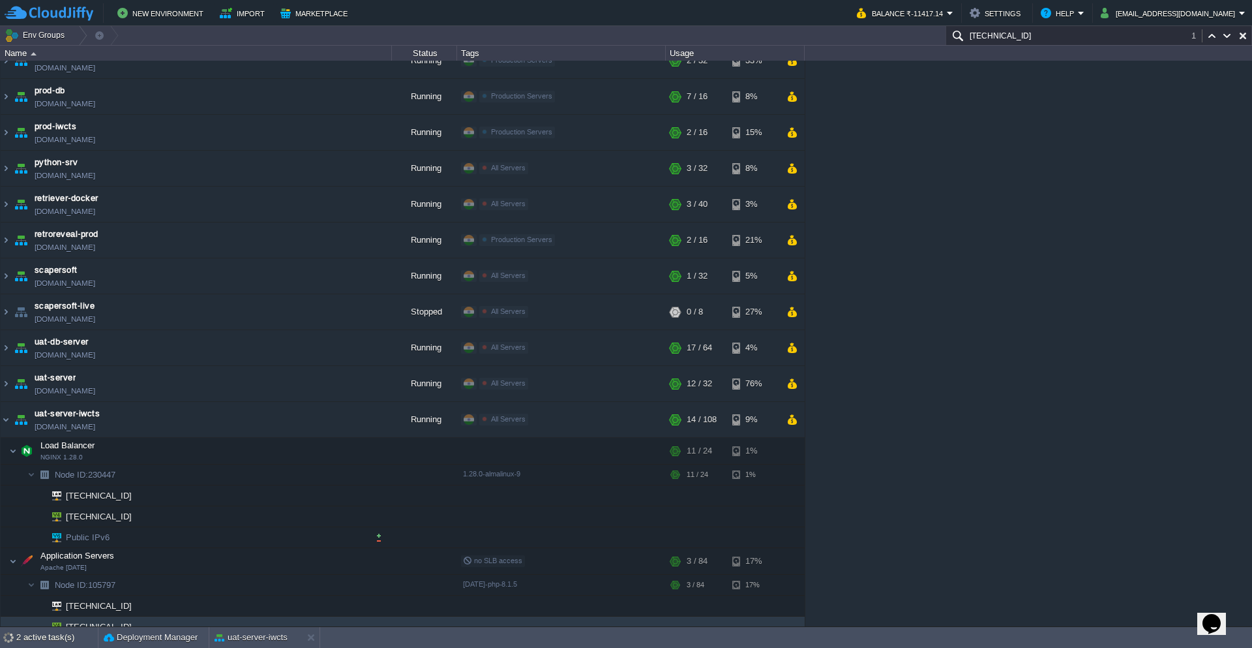
scroll to position [322, 0]
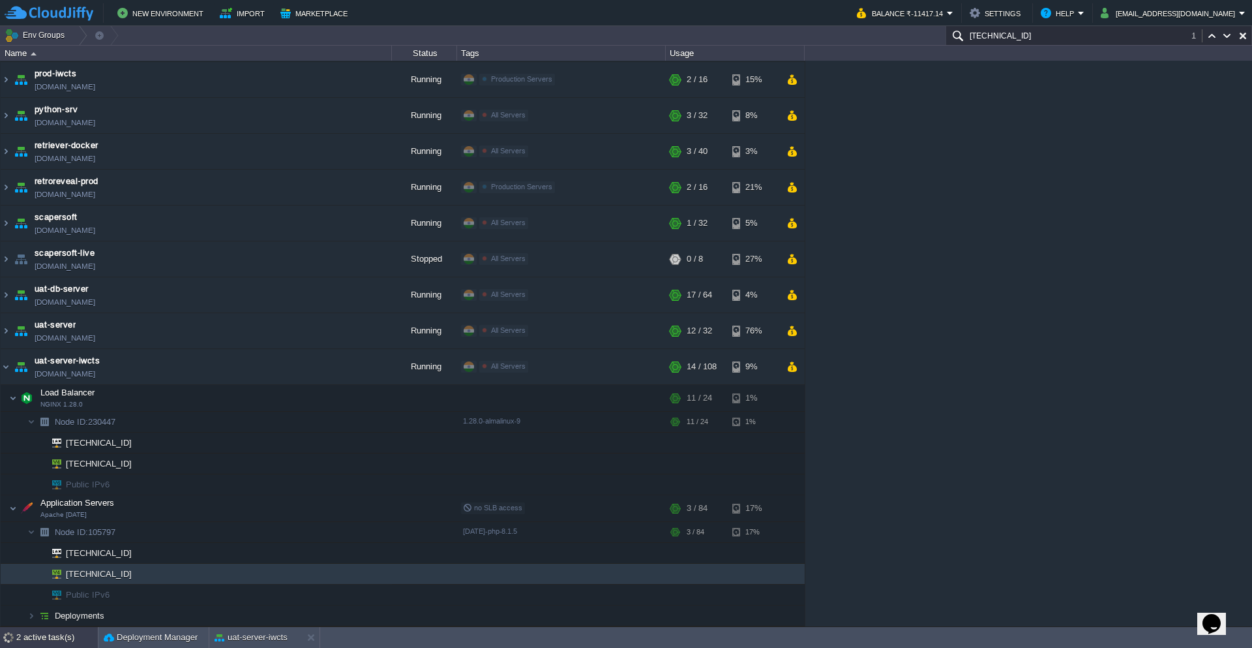
click at [70, 637] on div "2 active task(s)" at bounding box center [57, 637] width 82 height 21
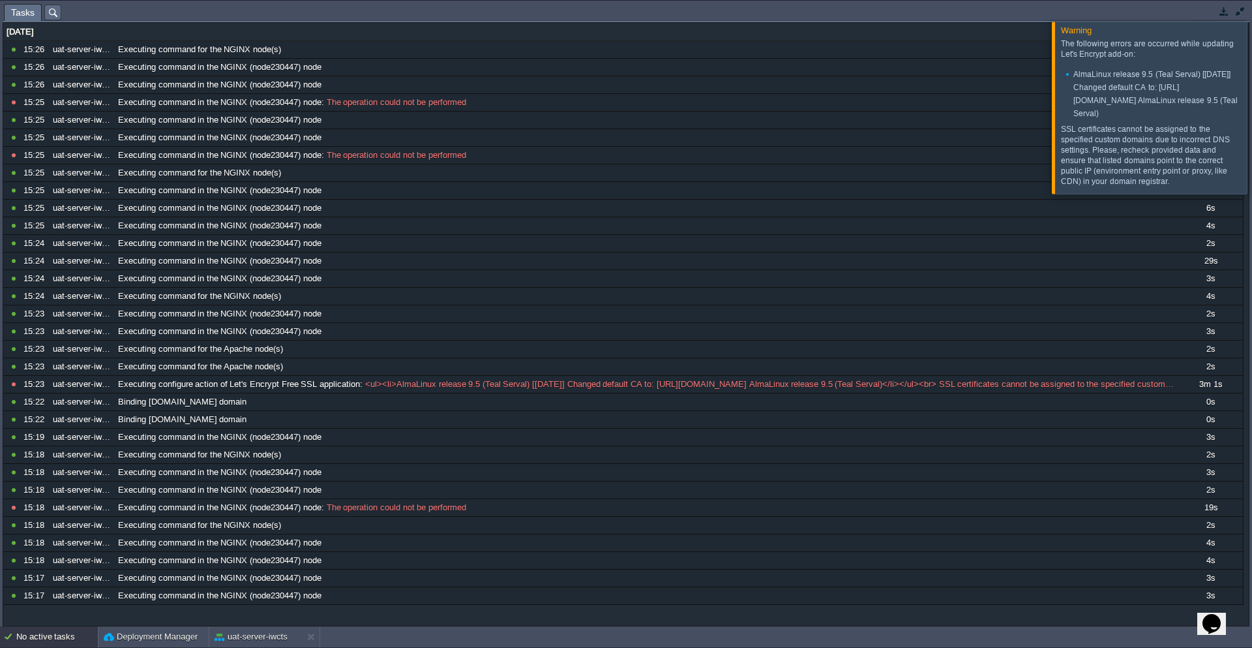
click at [1252, 114] on div at bounding box center [1268, 108] width 0 height 172
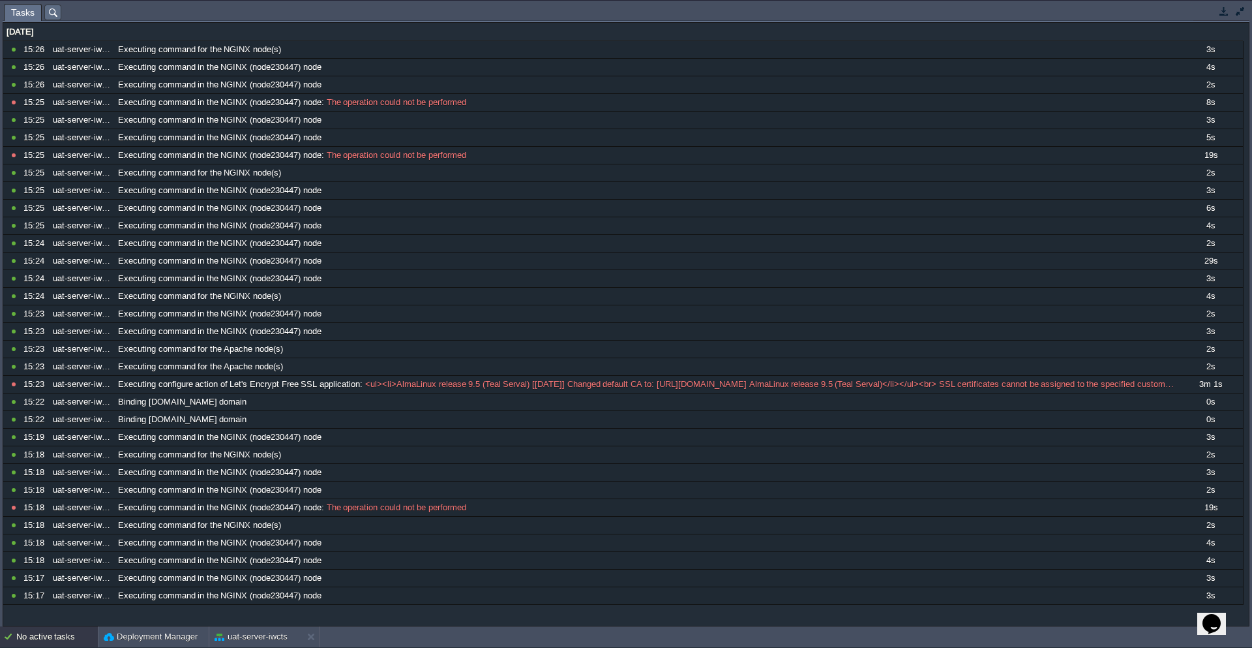
click at [1223, 14] on button "button" at bounding box center [1224, 11] width 12 height 12
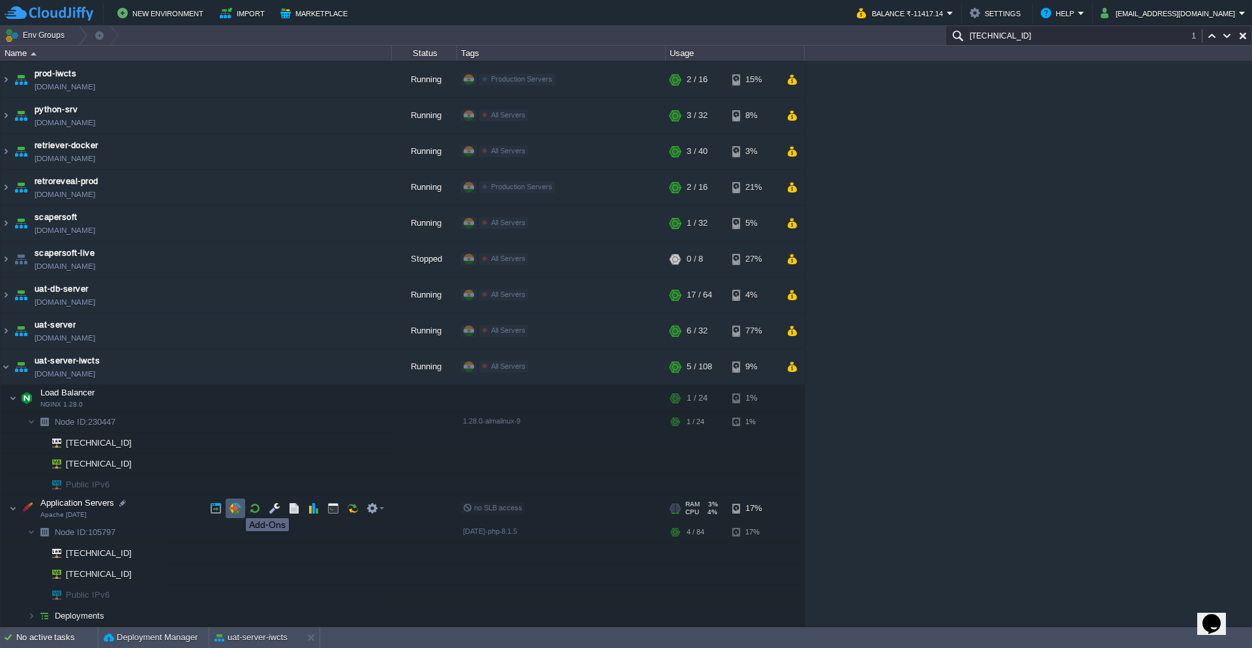
click at [236, 506] on button "button" at bounding box center [236, 508] width 12 height 12
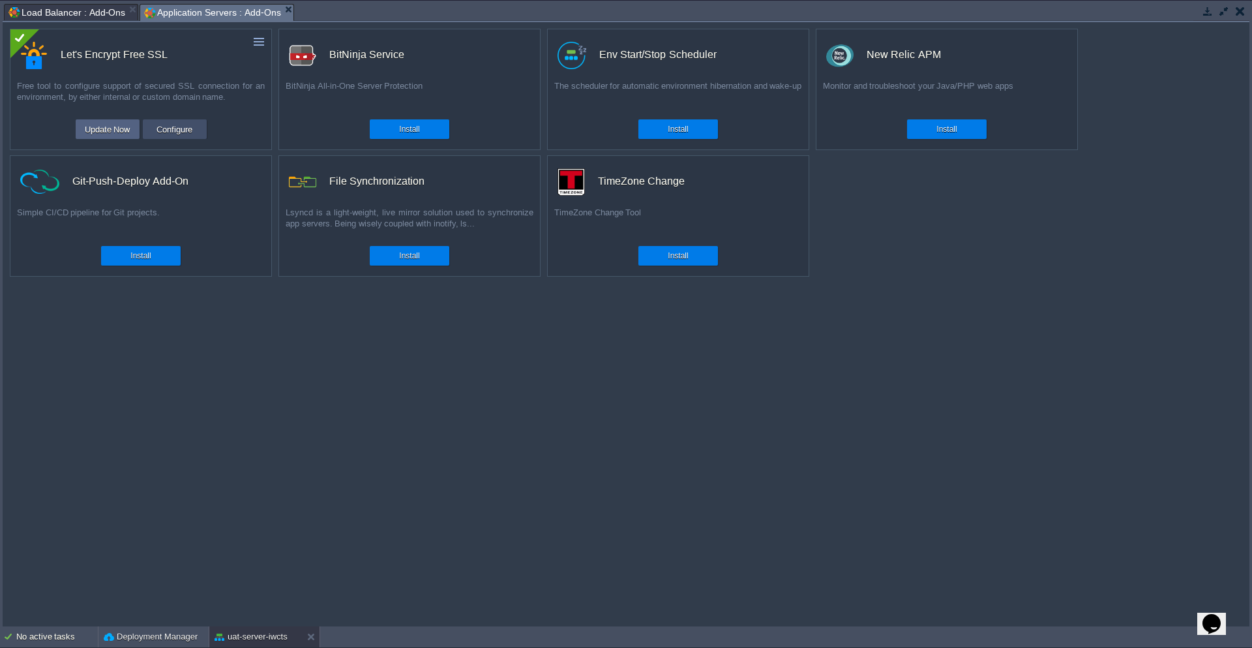
click at [179, 130] on button "Configure" at bounding box center [175, 129] width 44 height 16
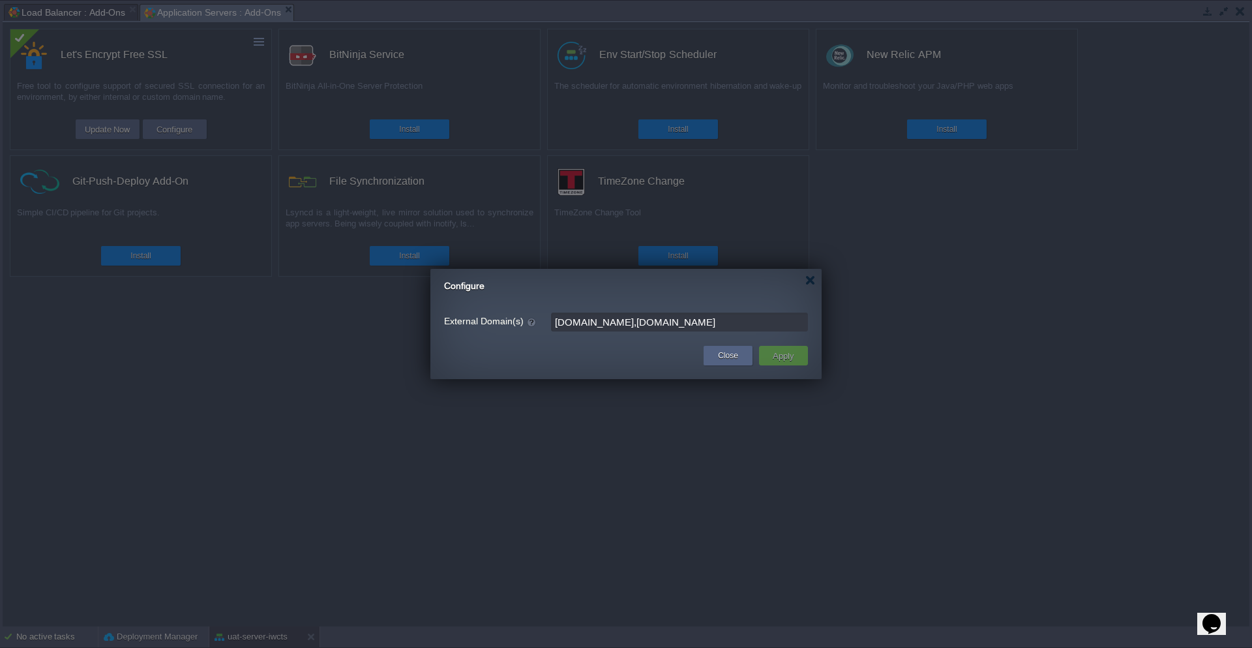
drag, startPoint x: 613, startPoint y: 321, endPoint x: 534, endPoint y: 309, distance: 79.8
click at [534, 309] on form "External Domain(s) archudo.com,rnphospital.in" at bounding box center [626, 321] width 364 height 25
click at [740, 355] on div "Close" at bounding box center [728, 356] width 29 height 20
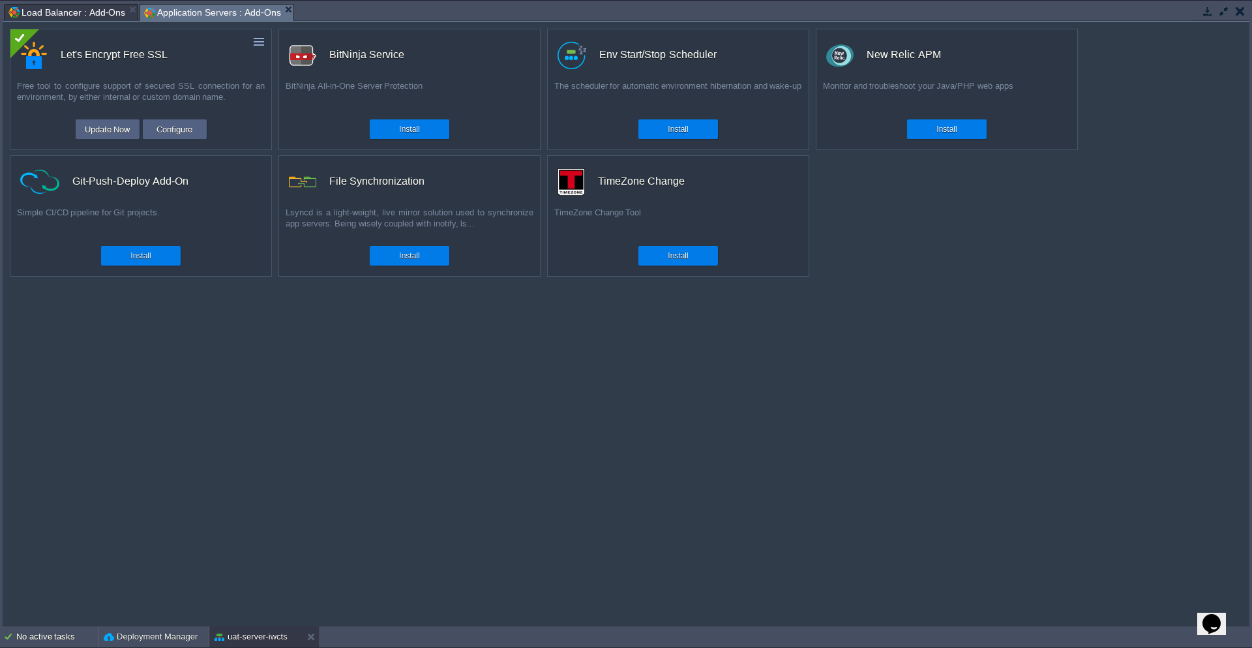
click at [1245, 9] on button "button" at bounding box center [1240, 11] width 9 height 12
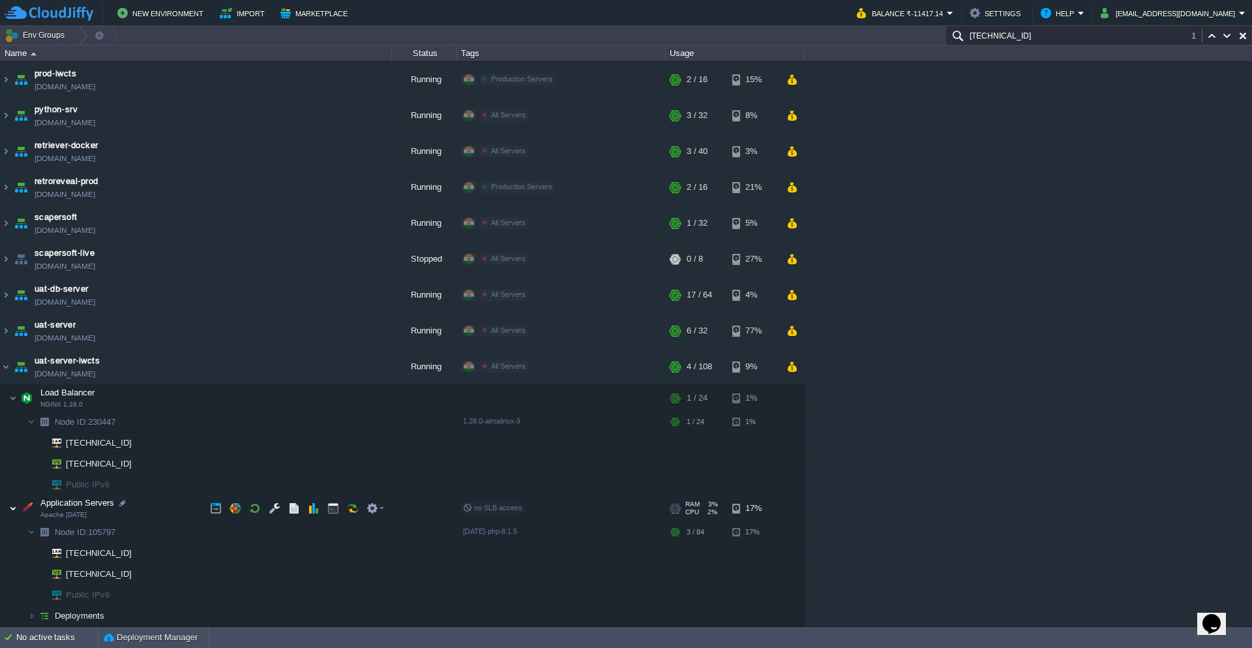
click at [16, 506] on img at bounding box center [13, 508] width 8 height 26
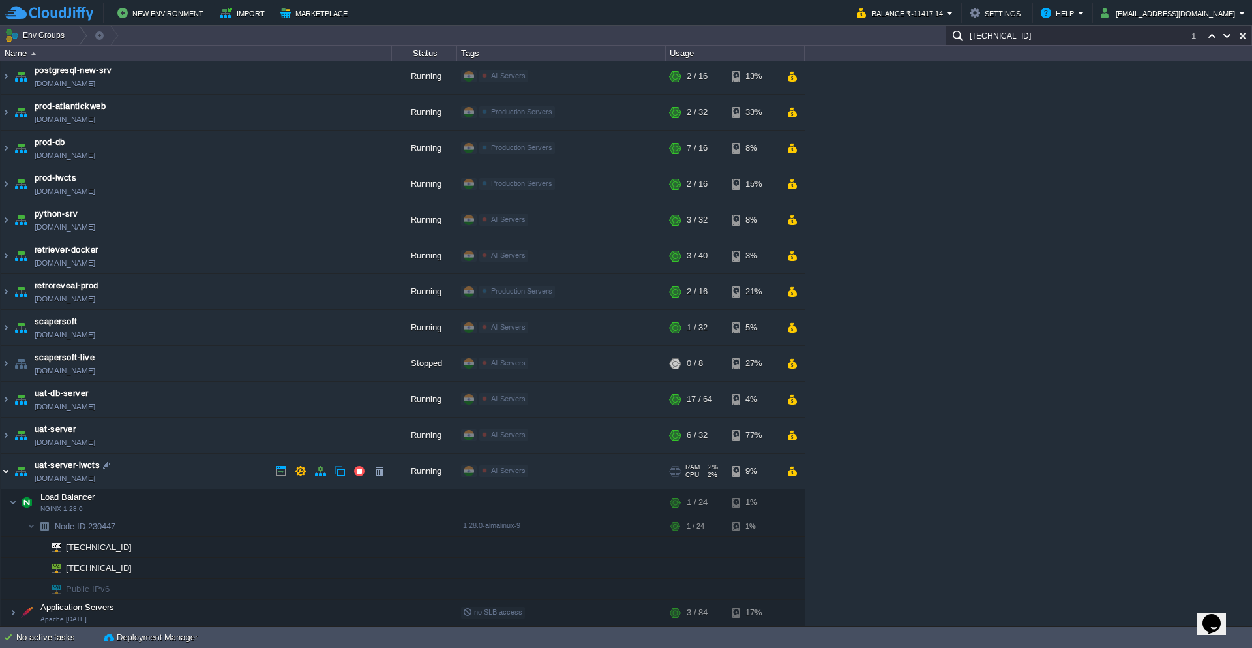
click at [5, 474] on img at bounding box center [6, 470] width 10 height 35
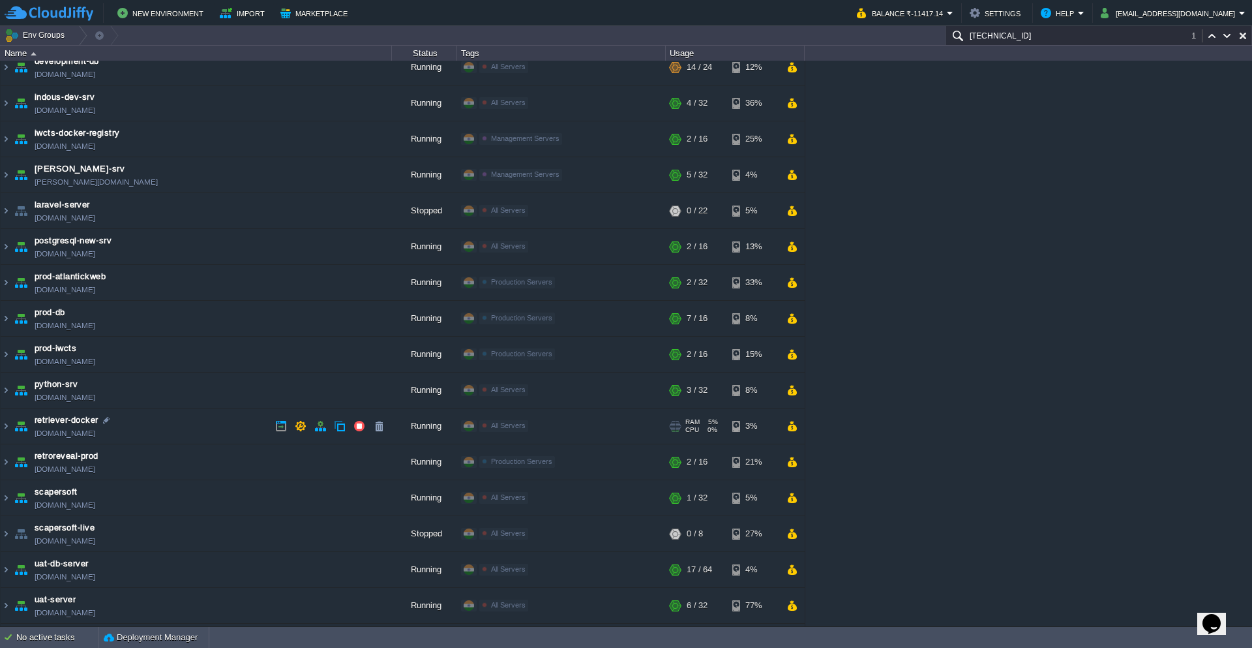
scroll to position [0, 0]
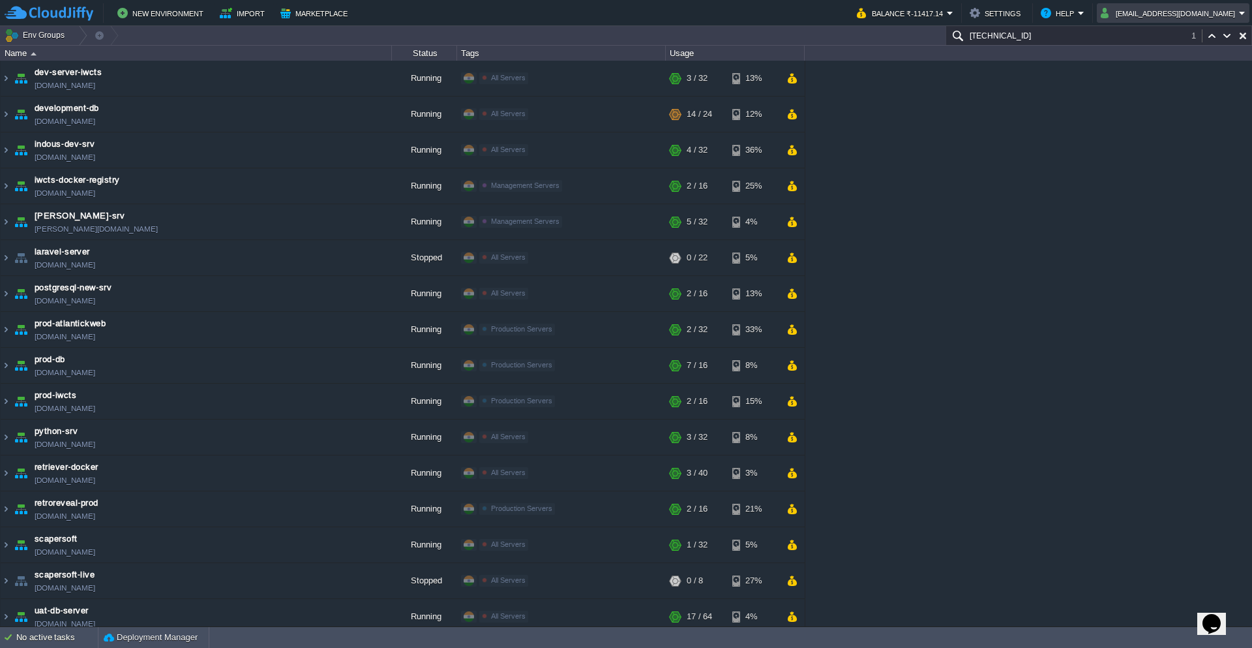
click at [1240, 11] on em "sanjay.agrawal@iwcts.com" at bounding box center [1173, 13] width 145 height 16
click at [1152, 72] on span "Sign out" at bounding box center [1138, 69] width 31 height 10
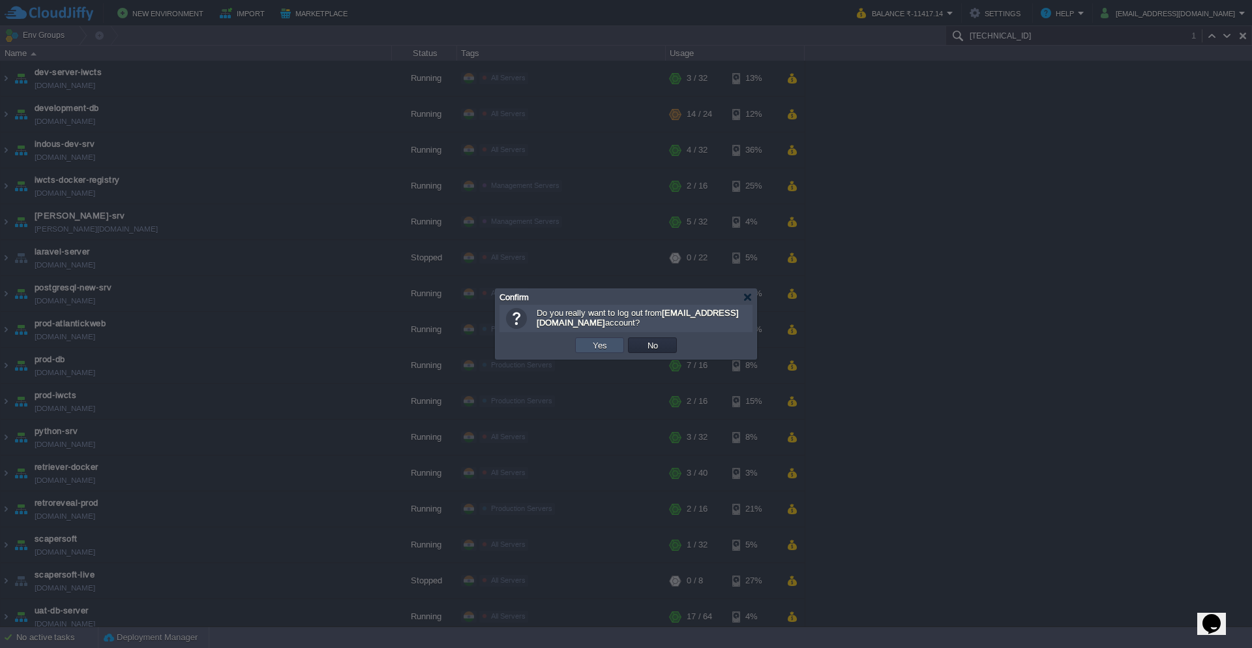
click at [594, 348] on button "Yes" at bounding box center [600, 345] width 22 height 12
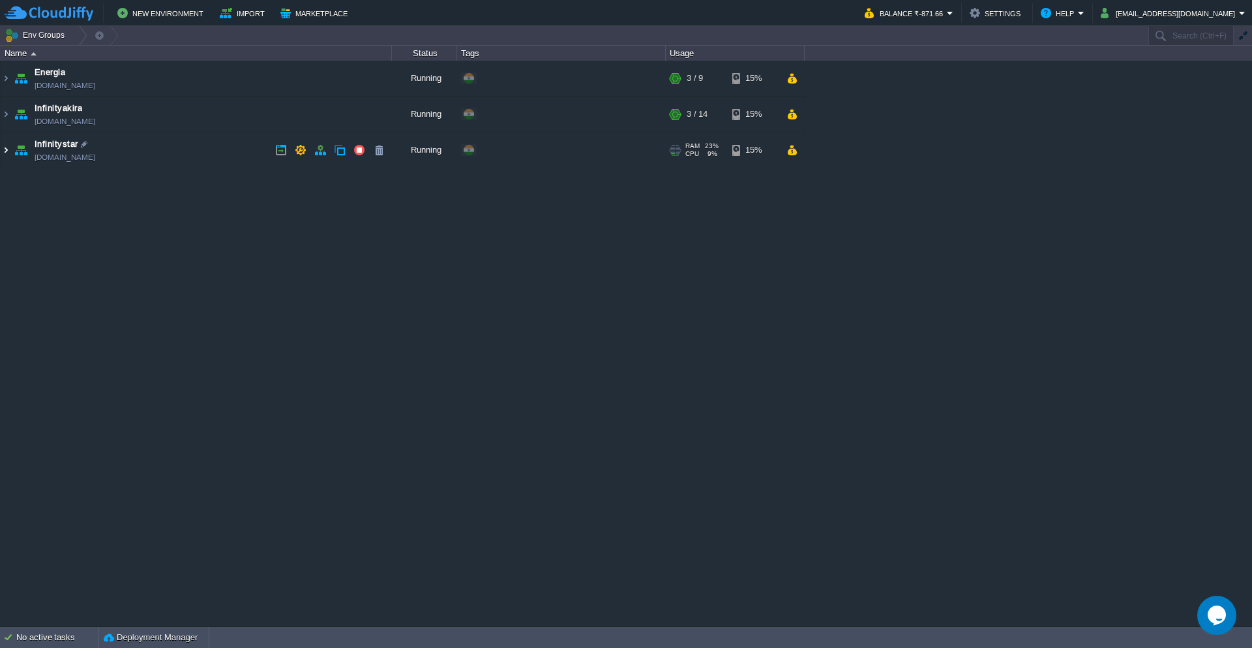
click at [1, 149] on img at bounding box center [6, 149] width 10 height 35
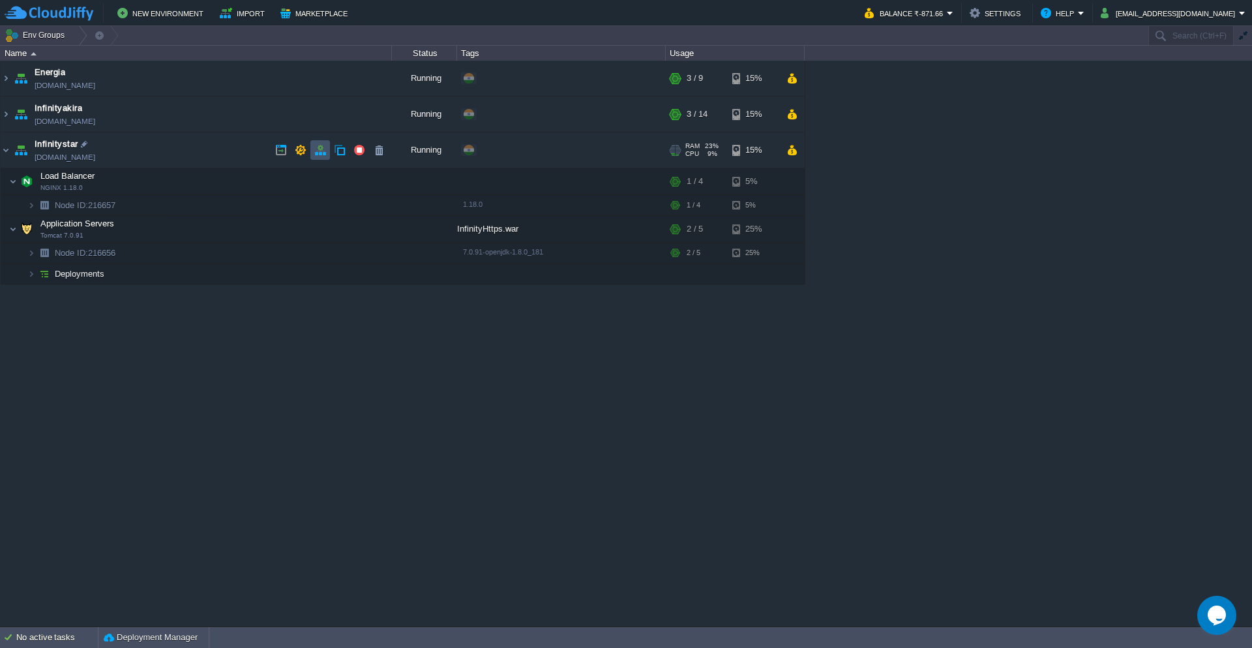
click at [323, 154] on button "button" at bounding box center [320, 150] width 12 height 12
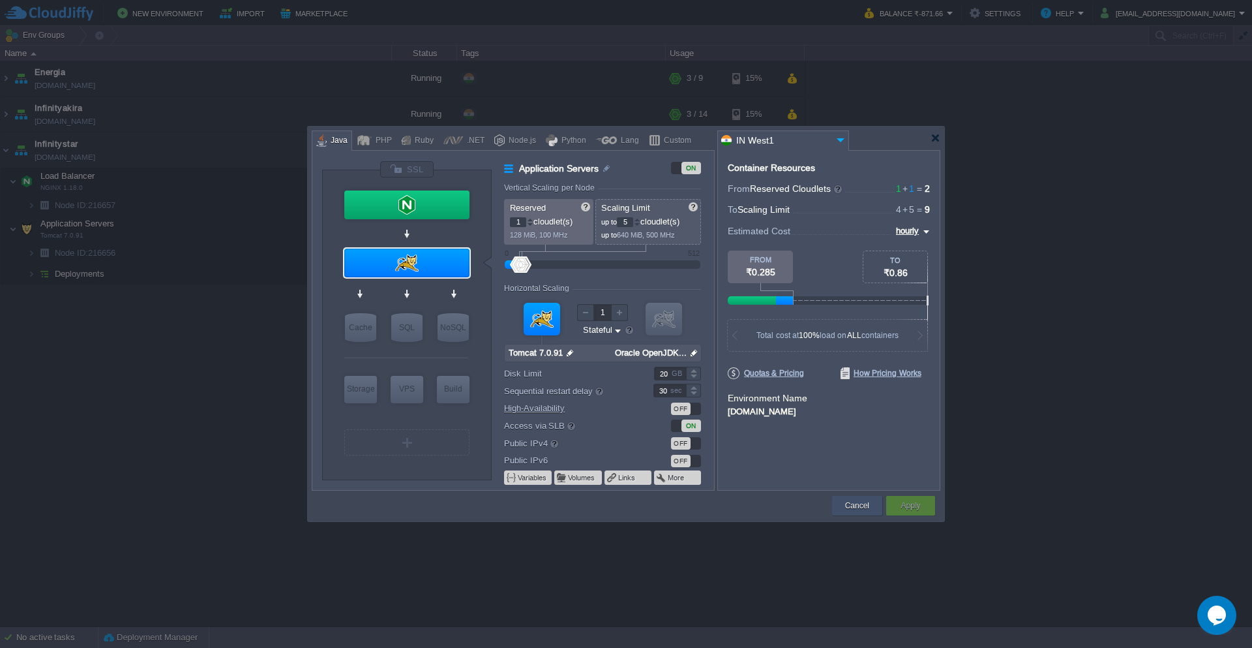
click at [861, 506] on button "Cancel" at bounding box center [857, 505] width 24 height 13
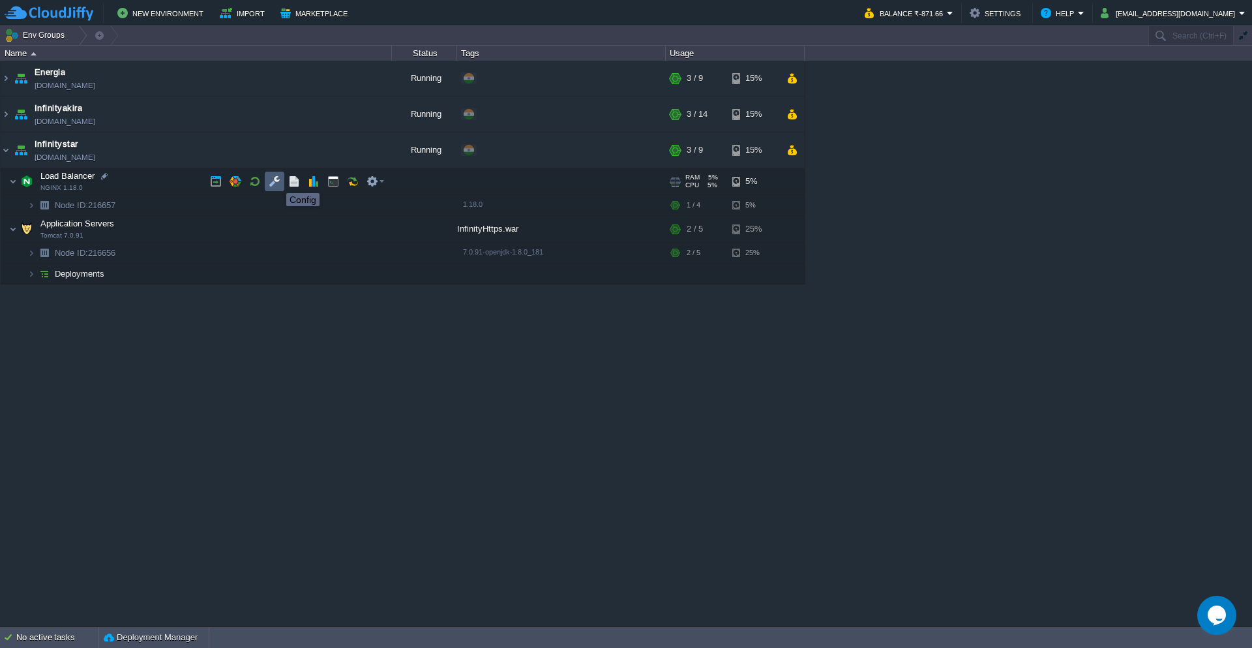
click at [270, 181] on button "button" at bounding box center [275, 181] width 12 height 12
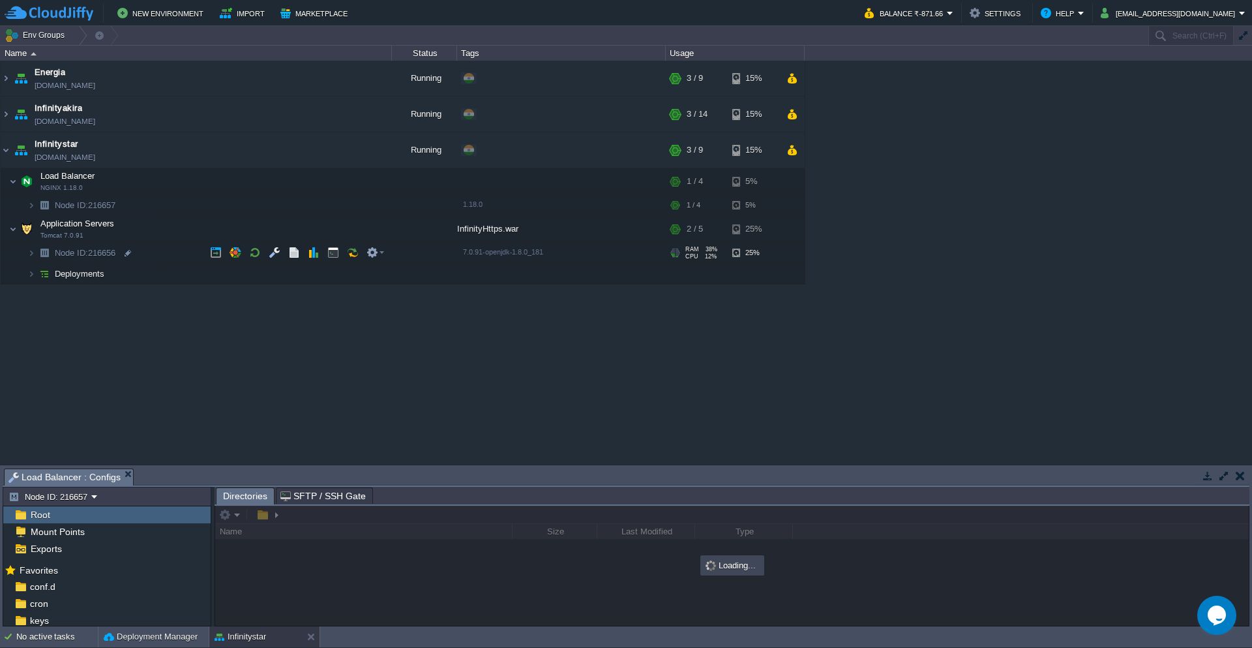
click at [1242, 476] on button "button" at bounding box center [1240, 476] width 9 height 12
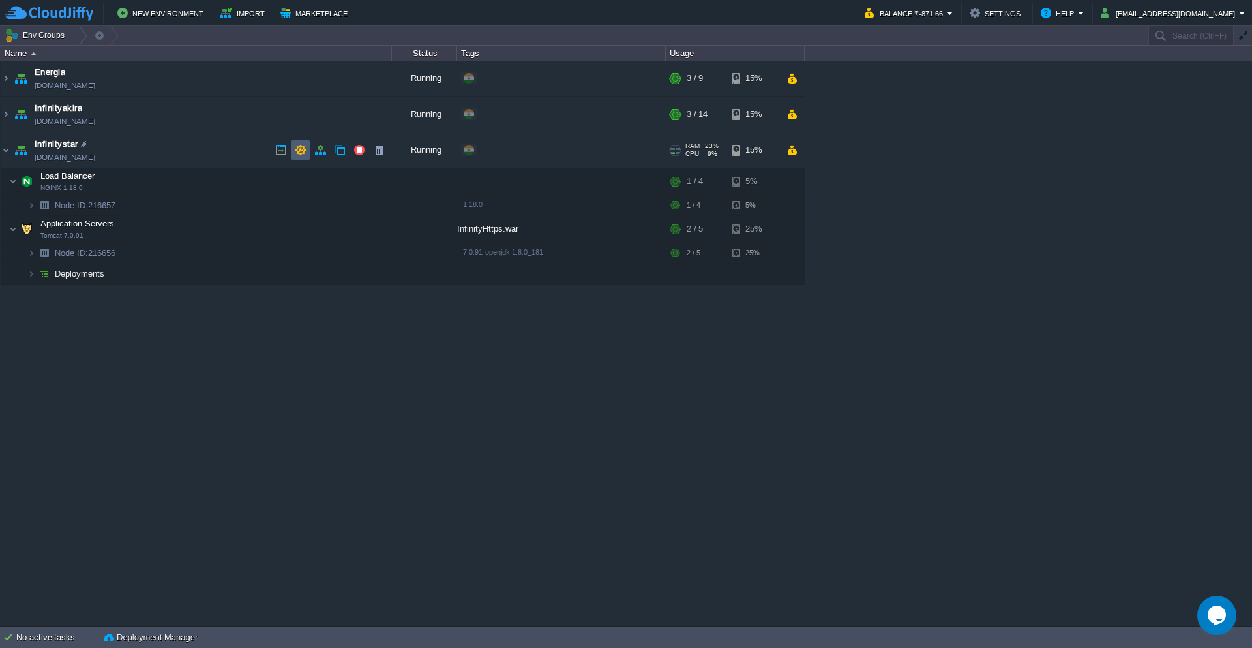
click at [300, 153] on button "button" at bounding box center [301, 150] width 12 height 12
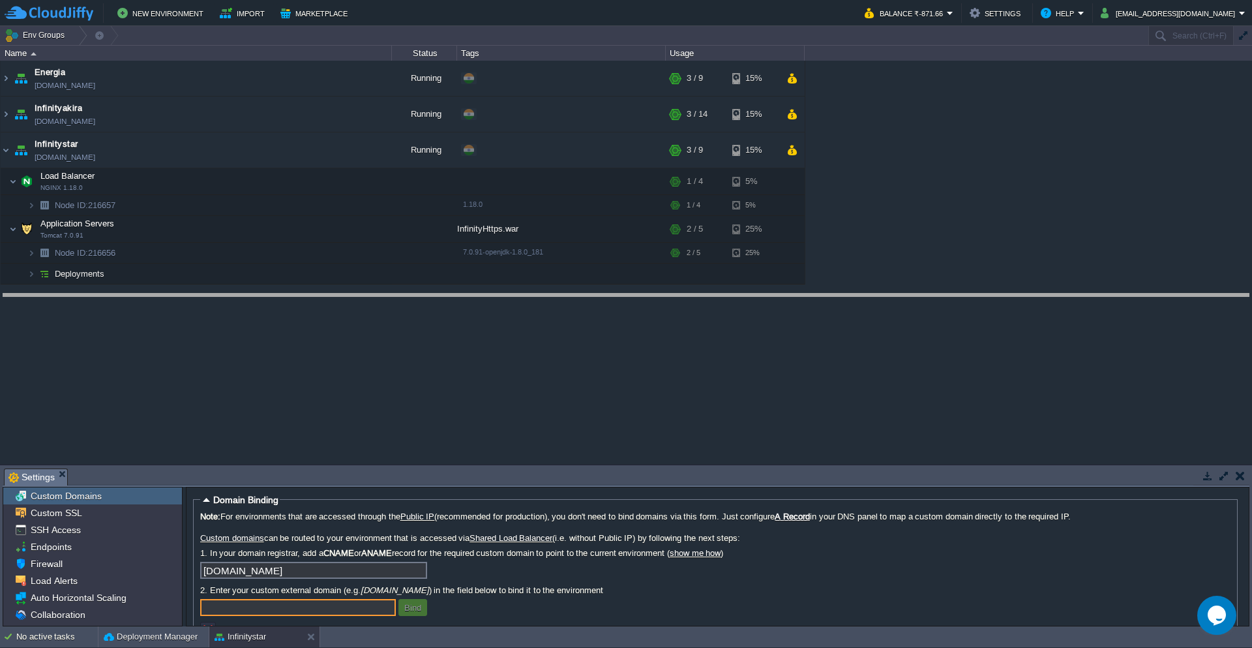
drag, startPoint x: 359, startPoint y: 479, endPoint x: 360, endPoint y: 280, distance: 199.0
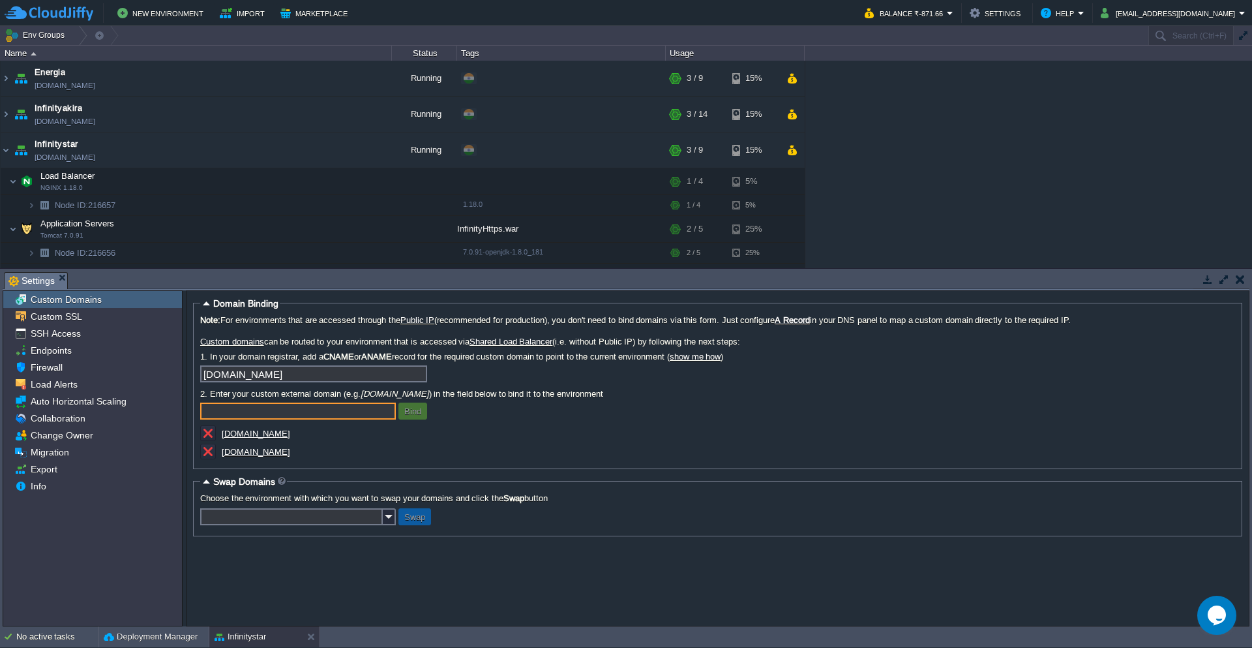
click at [254, 452] on u "[DOMAIN_NAME]" at bounding box center [256, 452] width 68 height 10
click at [74, 318] on span "Custom SSL" at bounding box center [56, 316] width 56 height 12
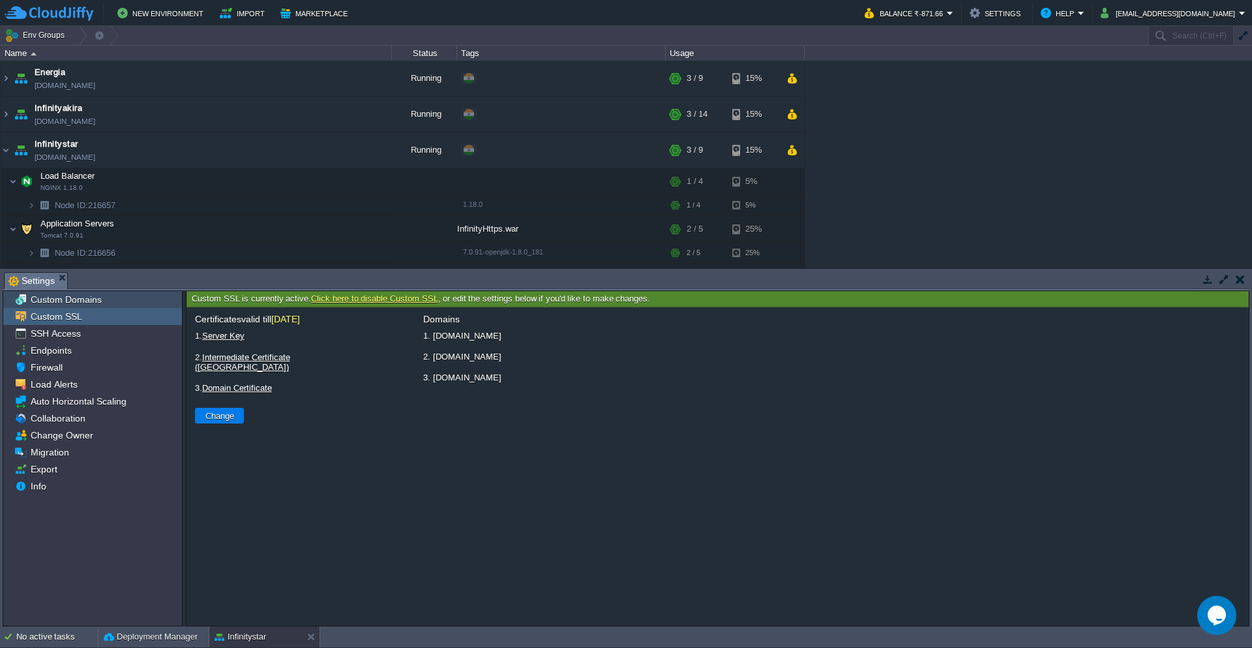
click at [67, 301] on span "Custom Domains" at bounding box center [66, 300] width 76 height 12
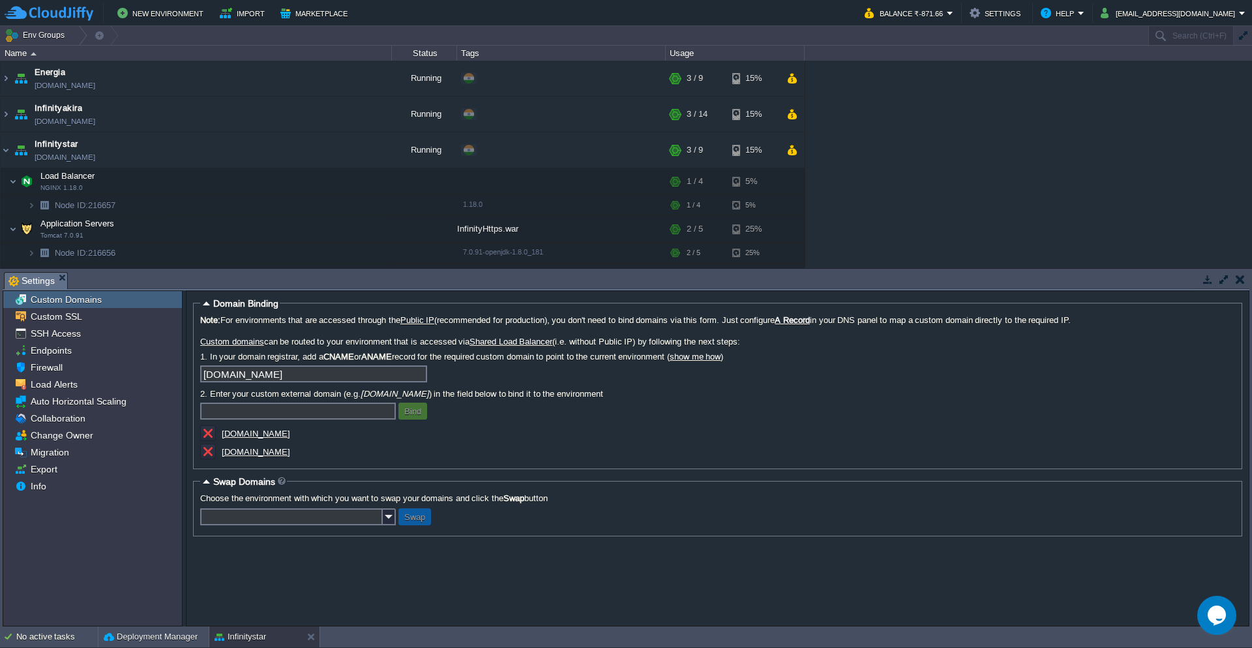
click at [1212, 283] on button "button" at bounding box center [1208, 279] width 12 height 12
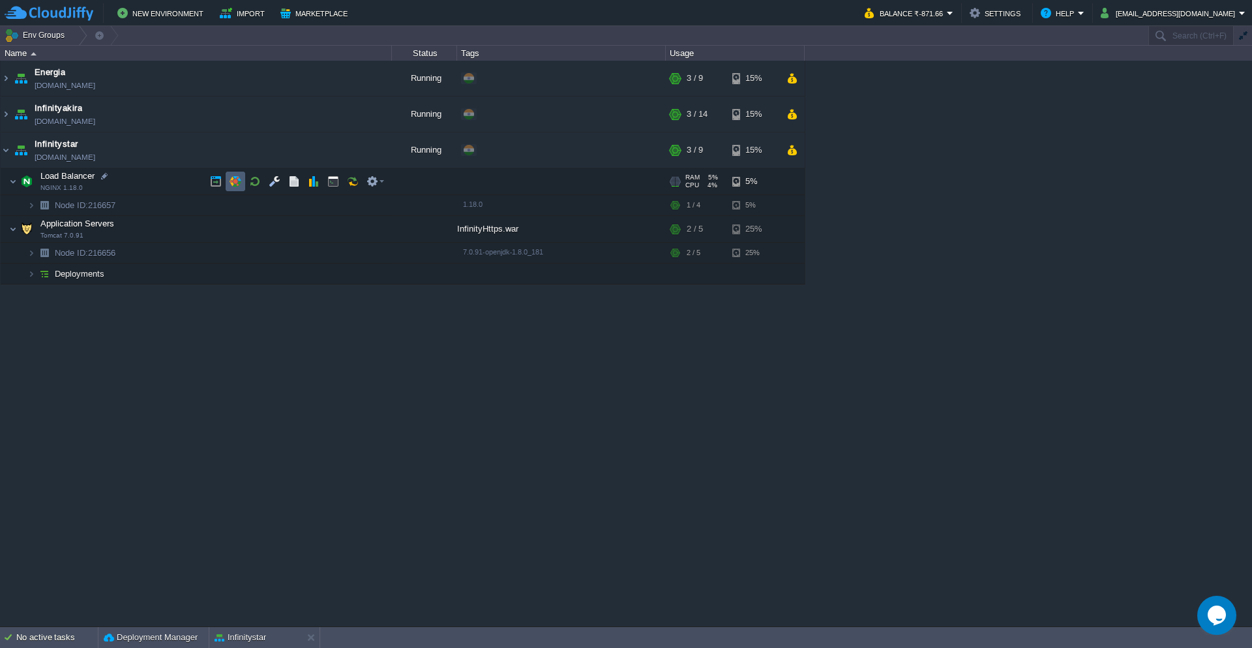
click at [242, 183] on td at bounding box center [236, 182] width 20 height 20
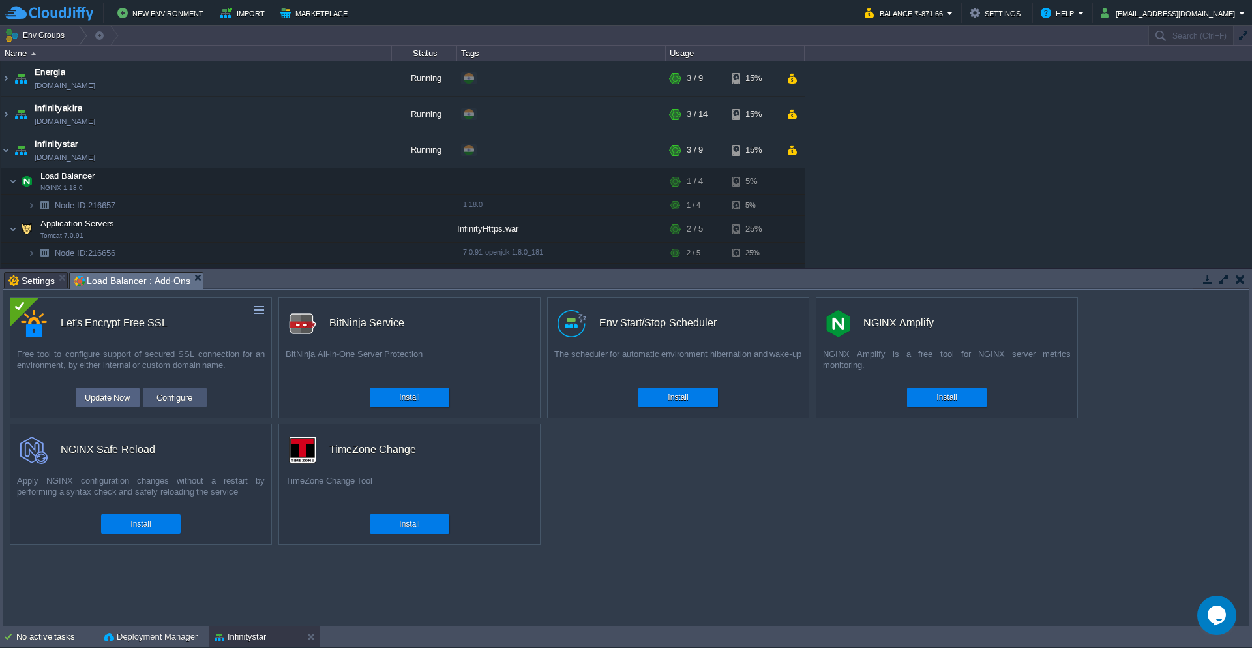
click at [194, 394] on button "Configure" at bounding box center [175, 397] width 44 height 16
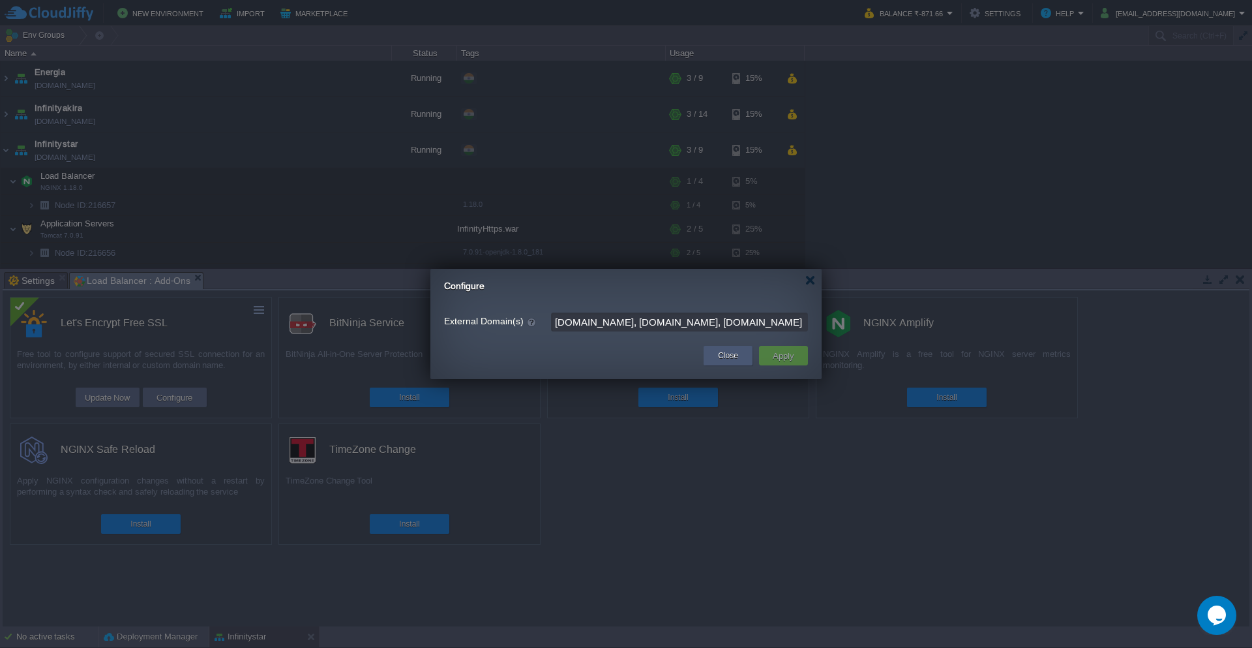
click at [716, 357] on div "Close" at bounding box center [728, 356] width 29 height 20
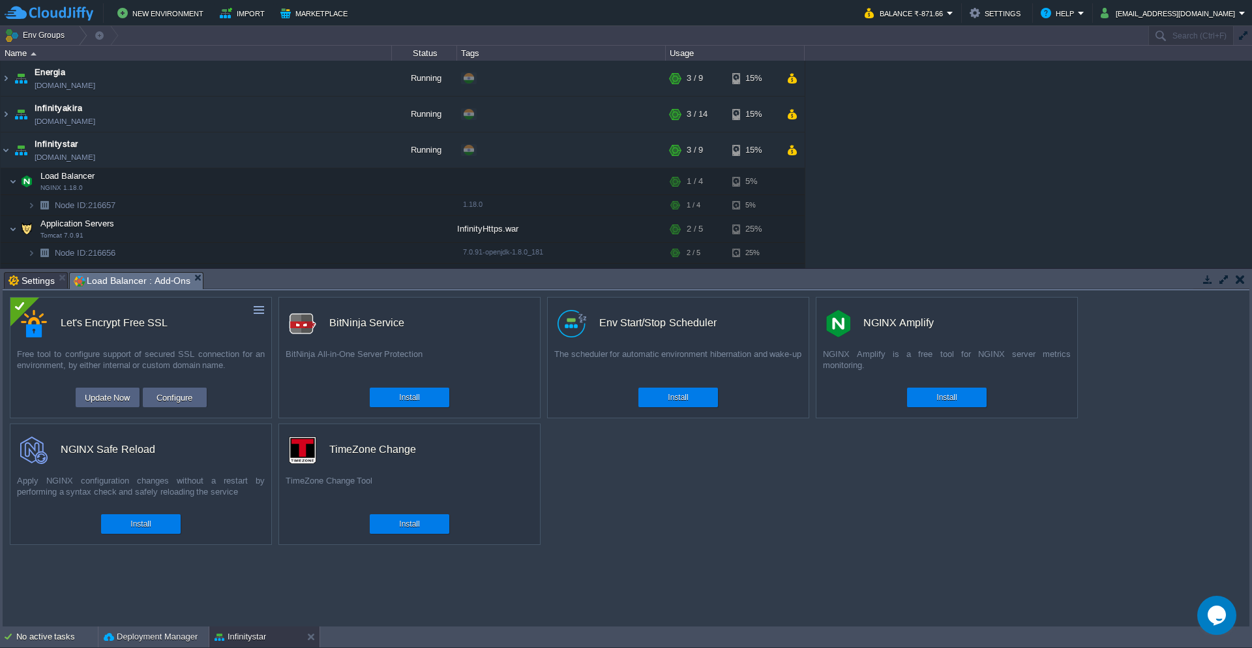
click at [1208, 273] on td at bounding box center [1208, 279] width 16 height 16
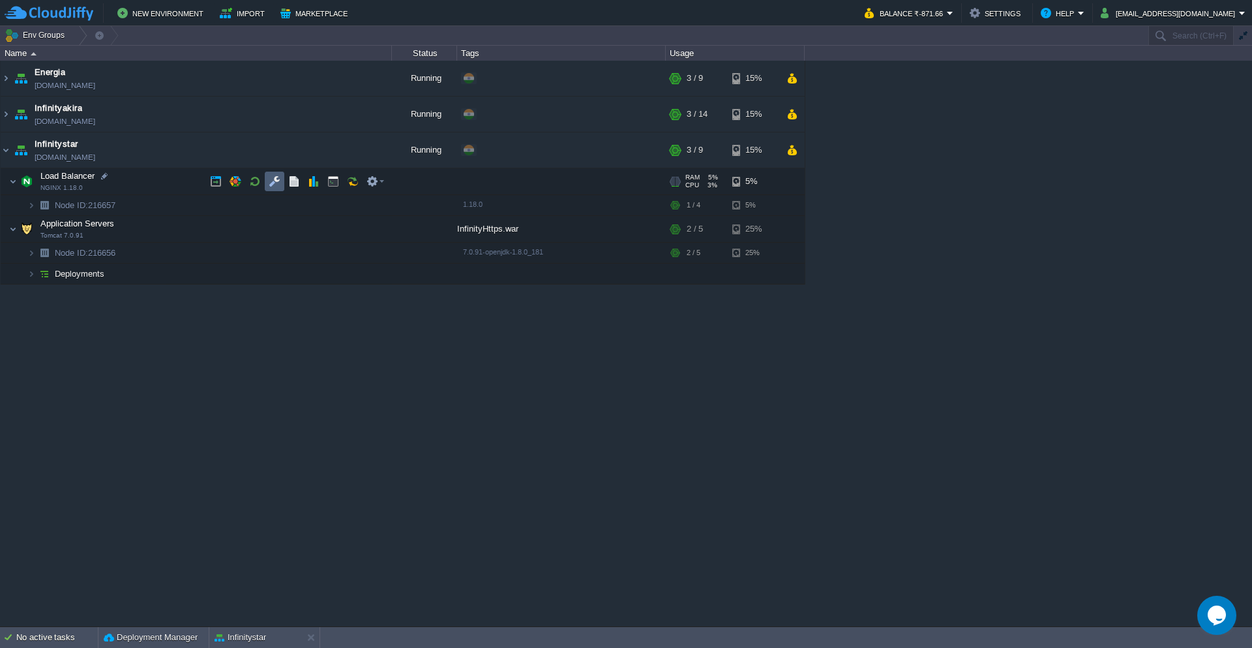
click at [272, 179] on button "button" at bounding box center [275, 181] width 12 height 12
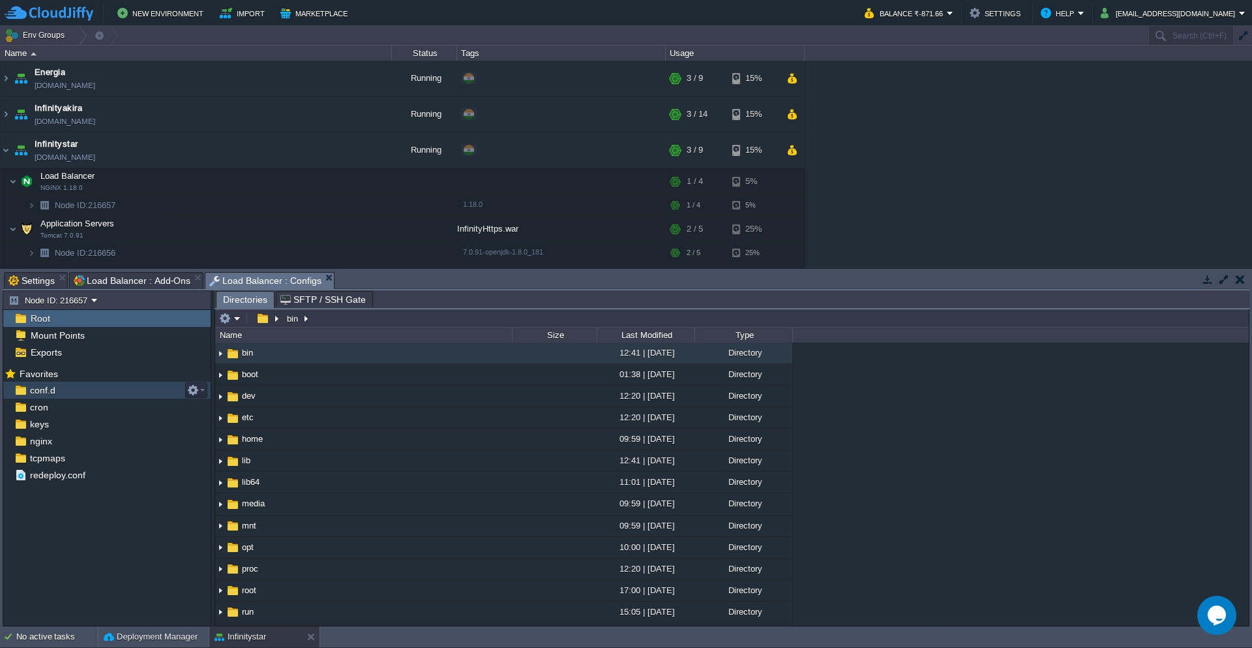
click at [57, 393] on link "conf.d" at bounding box center [42, 390] width 30 height 12
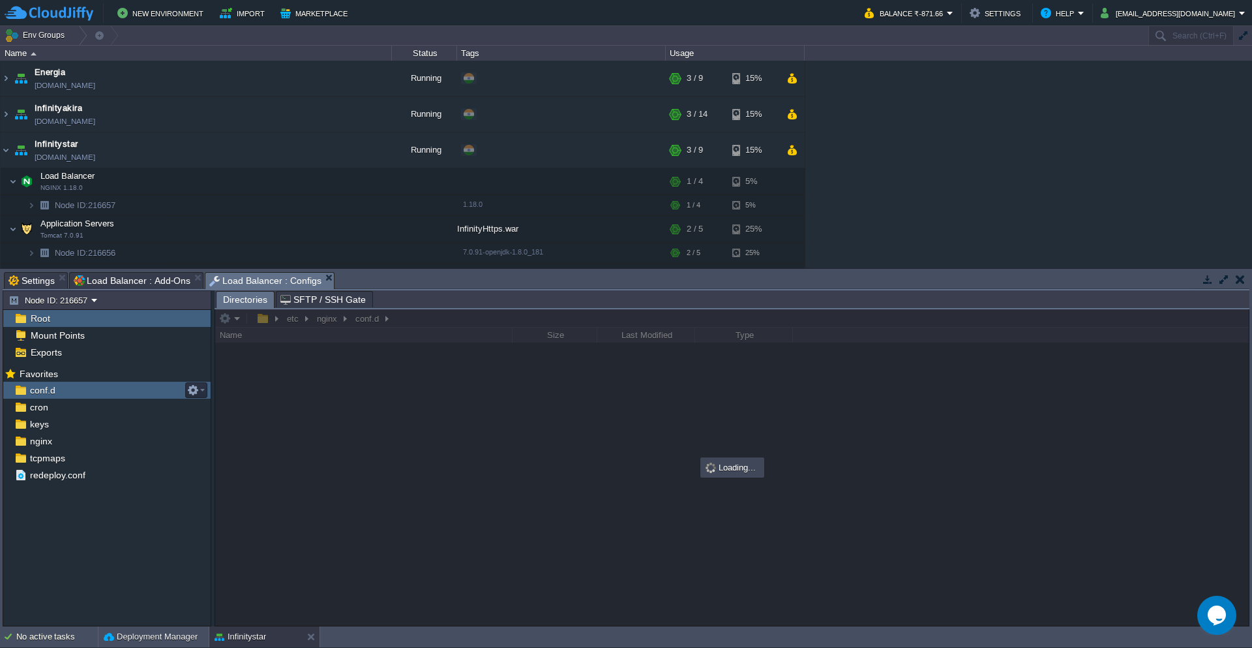
click at [57, 393] on link "conf.d" at bounding box center [42, 390] width 30 height 12
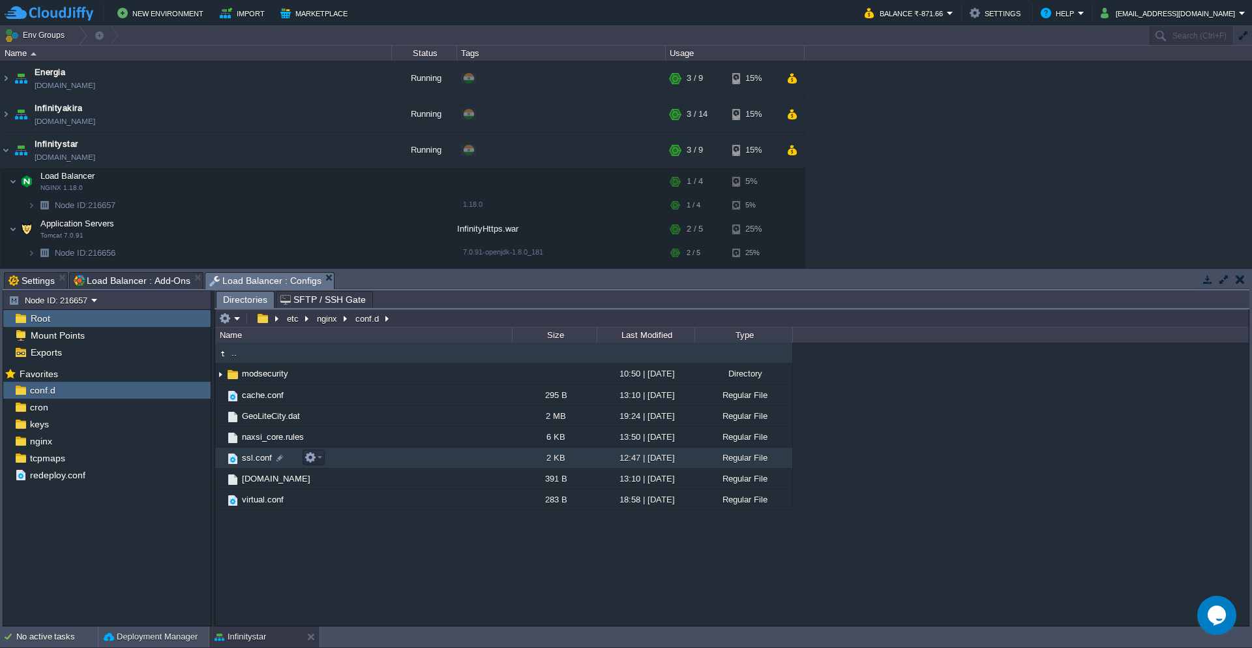
click at [250, 456] on span "ssl.conf" at bounding box center [257, 457] width 34 height 11
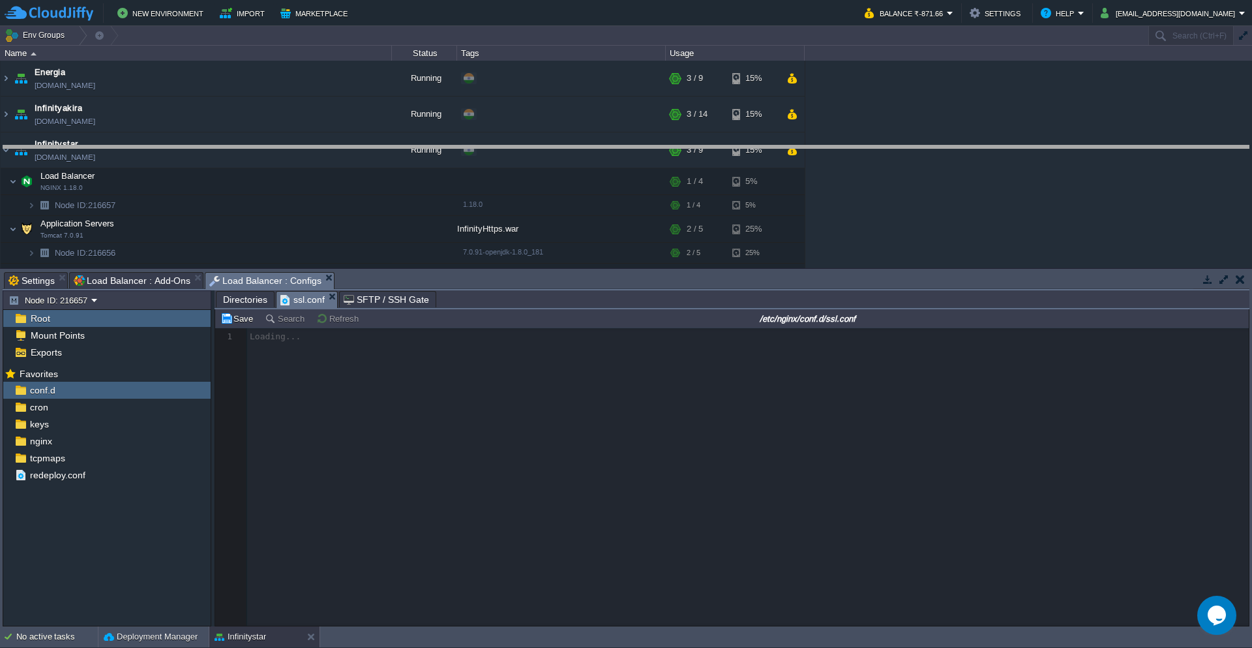
drag, startPoint x: 1149, startPoint y: 287, endPoint x: 1083, endPoint y: 172, distance: 132.0
